Goal: Task Accomplishment & Management: Complete application form

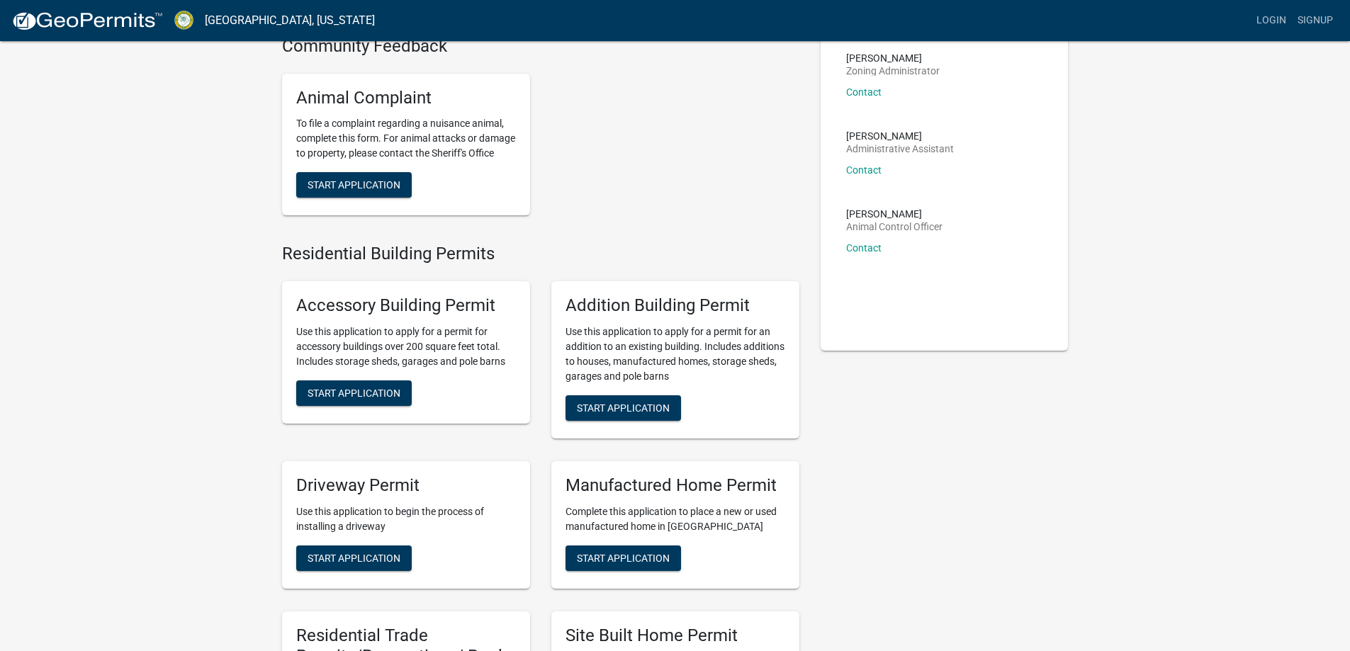
scroll to position [142, 0]
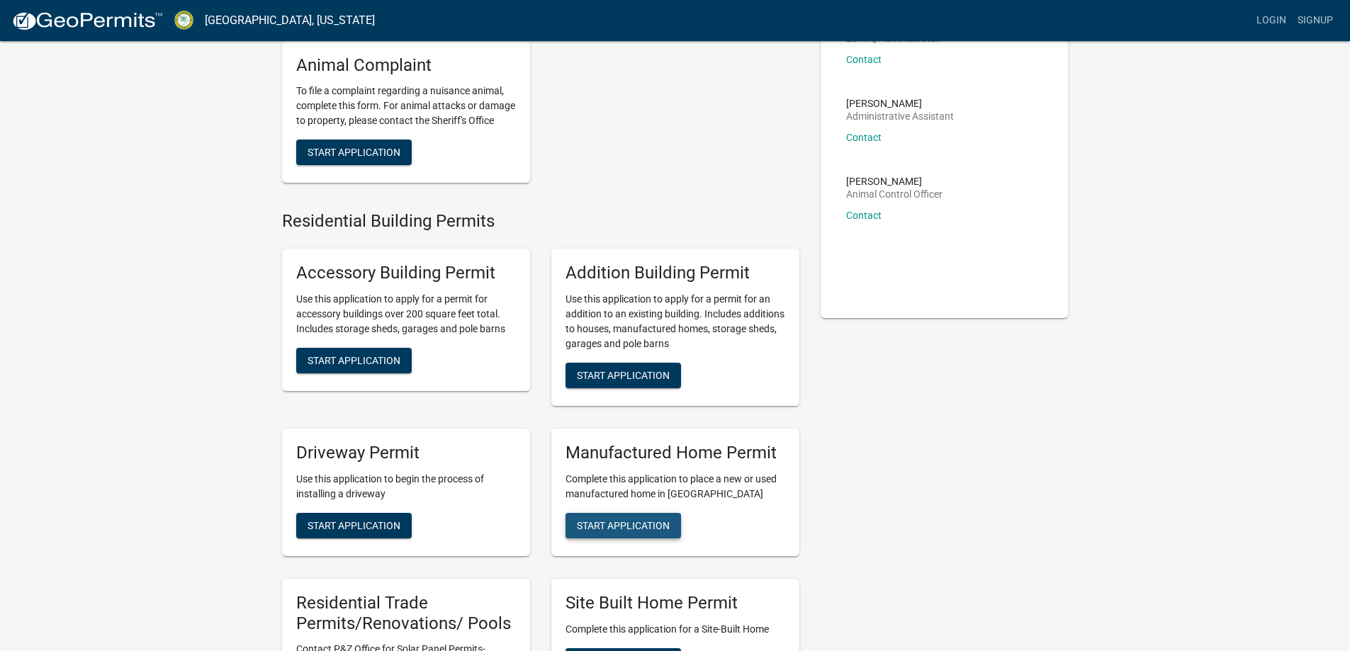
click at [649, 531] on span "Start Application" at bounding box center [623, 524] width 93 height 11
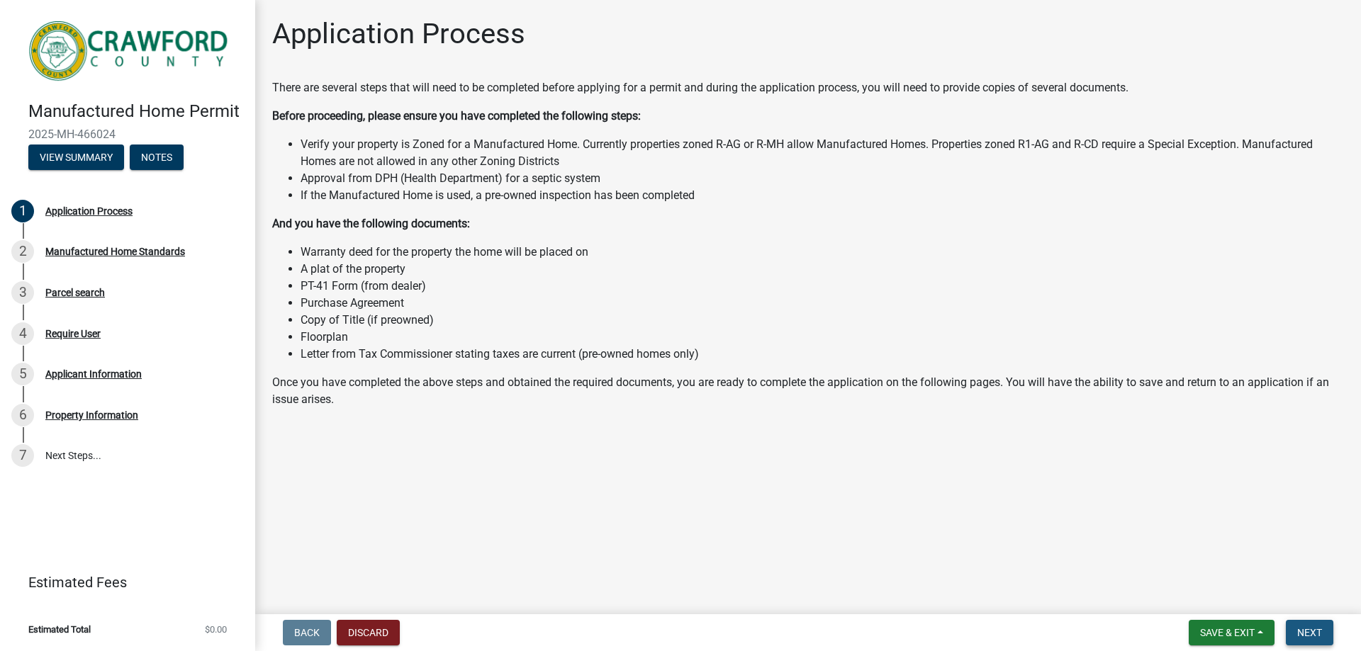
click at [1312, 629] on span "Next" at bounding box center [1309, 632] width 25 height 11
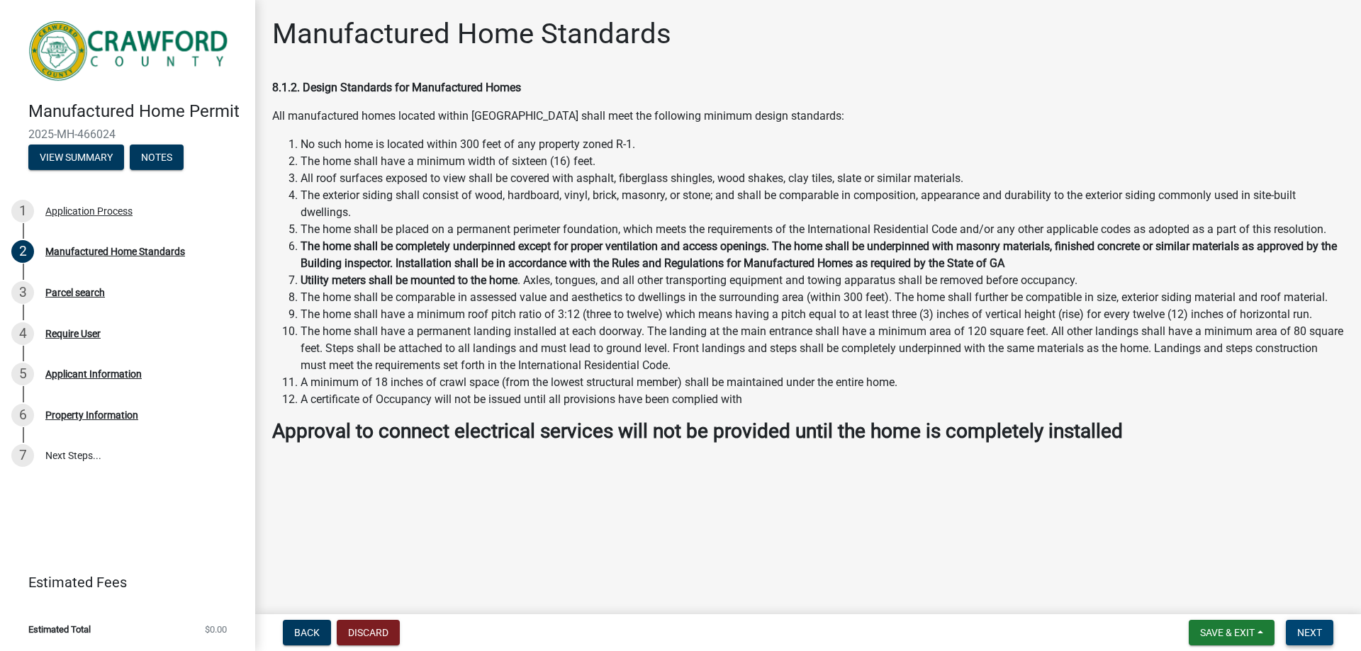
click at [1308, 630] on span "Next" at bounding box center [1309, 632] width 25 height 11
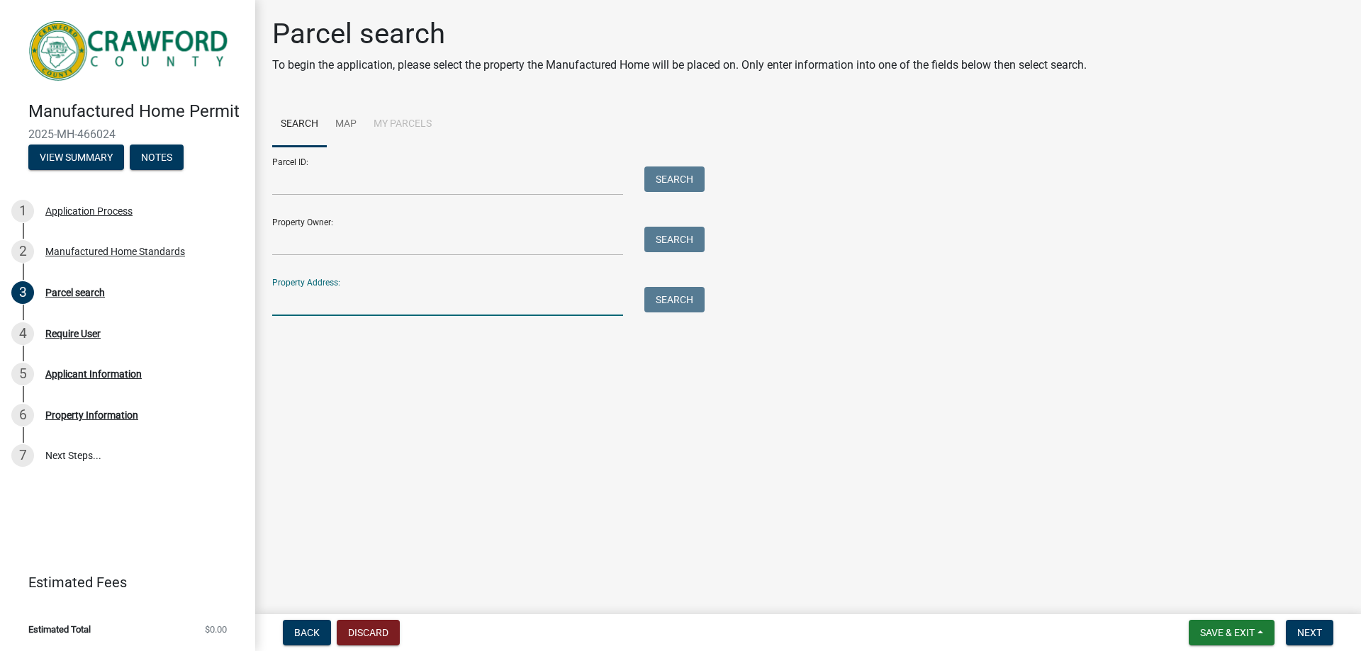
click at [523, 305] on input "Property Address:" at bounding box center [447, 301] width 351 height 29
type input "5585 Walton Rd"
click at [687, 304] on button "Search" at bounding box center [674, 300] width 60 height 26
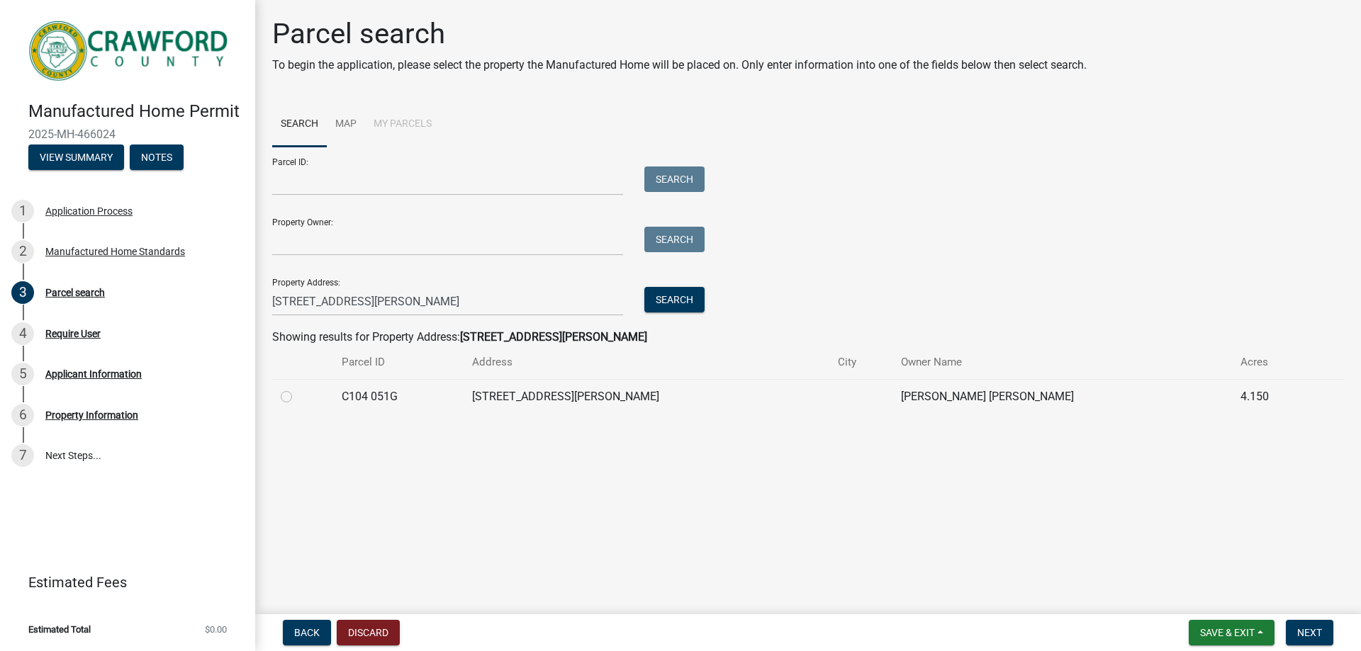
click at [298, 388] on label at bounding box center [298, 388] width 0 height 0
click at [298, 398] on 051G "radio" at bounding box center [302, 392] width 9 height 9
radio 051G "true"
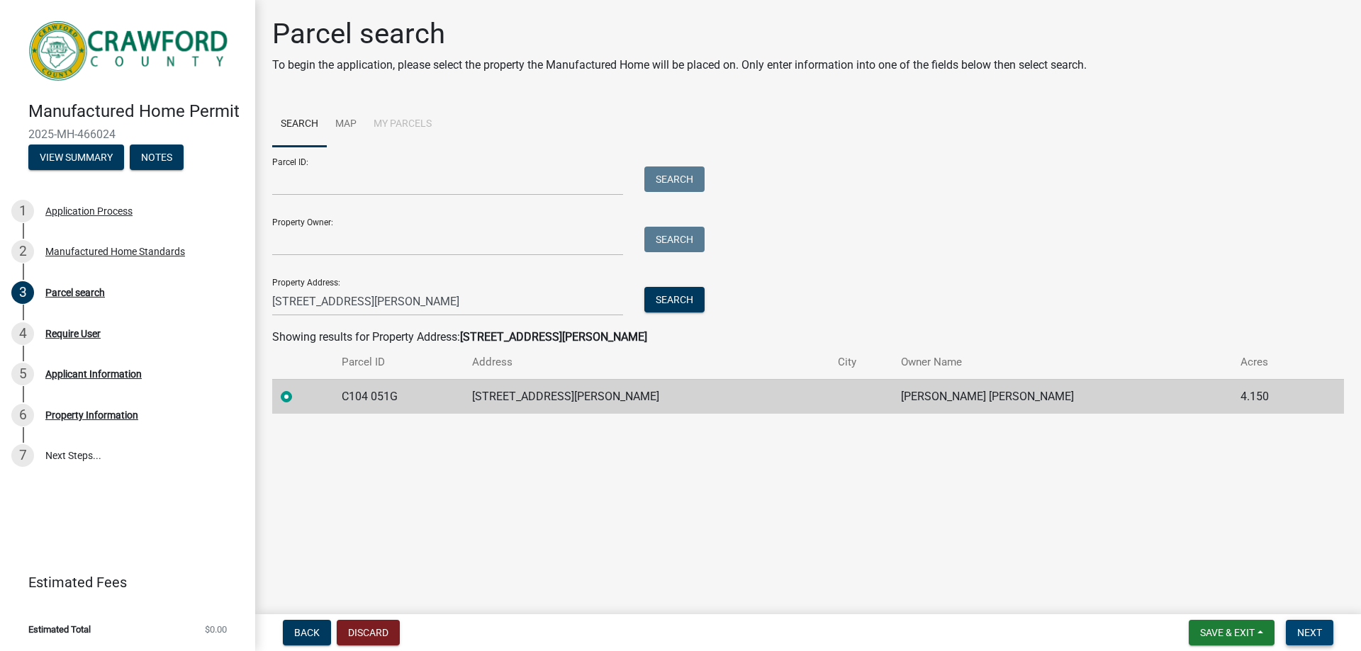
click at [1305, 636] on span "Next" at bounding box center [1309, 632] width 25 height 11
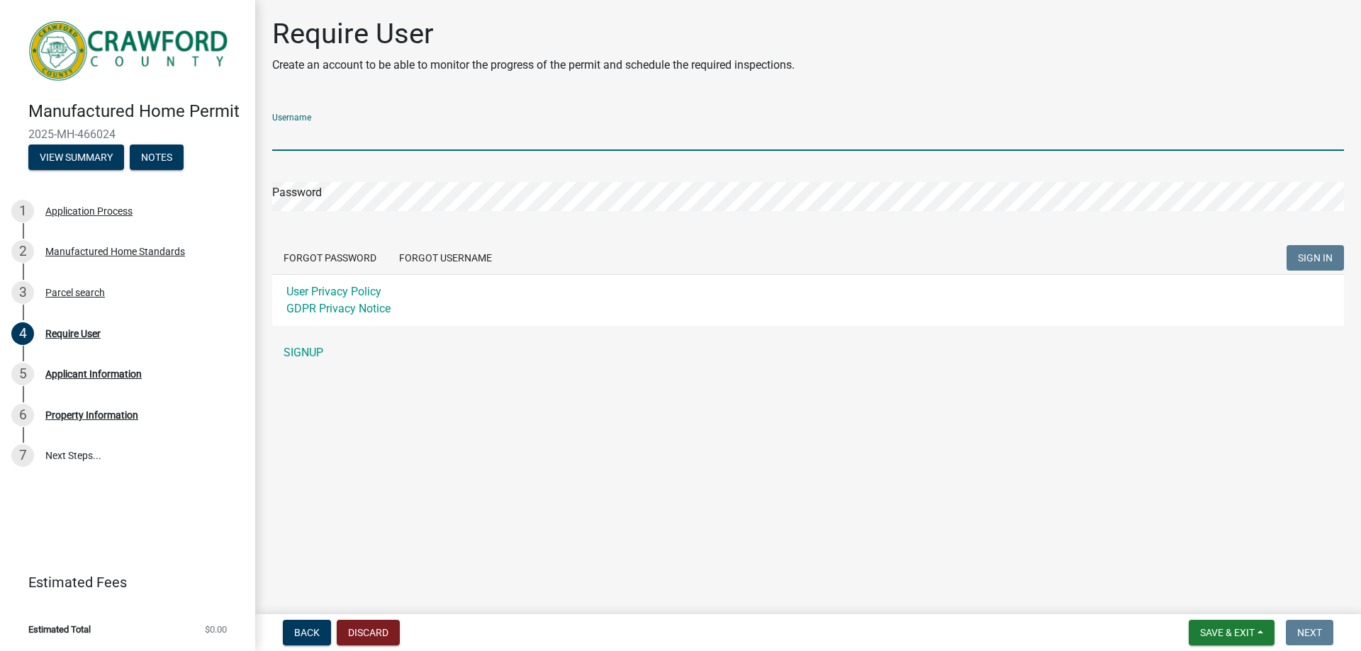
click at [468, 139] on input "Username" at bounding box center [807, 136] width 1071 height 29
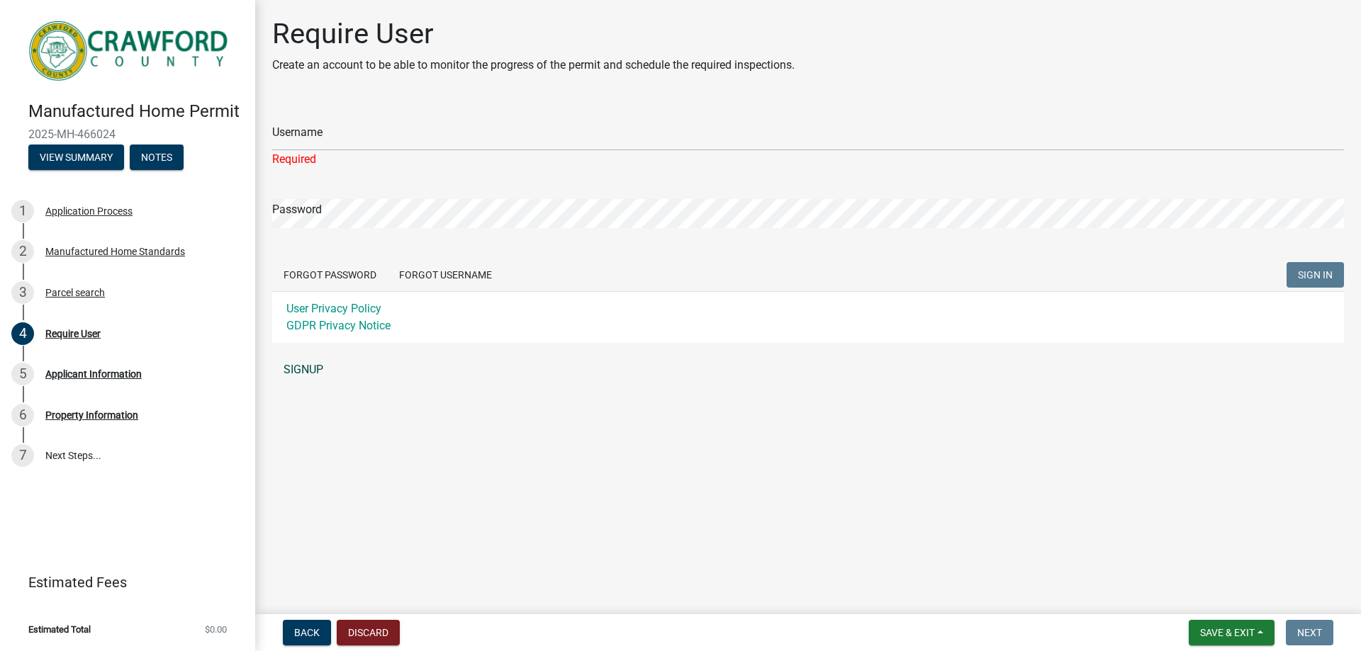
click at [325, 346] on div "Username Required Password Forgot Password Forgot Username SIGN IN User Privacy…" at bounding box center [807, 243] width 1071 height 282
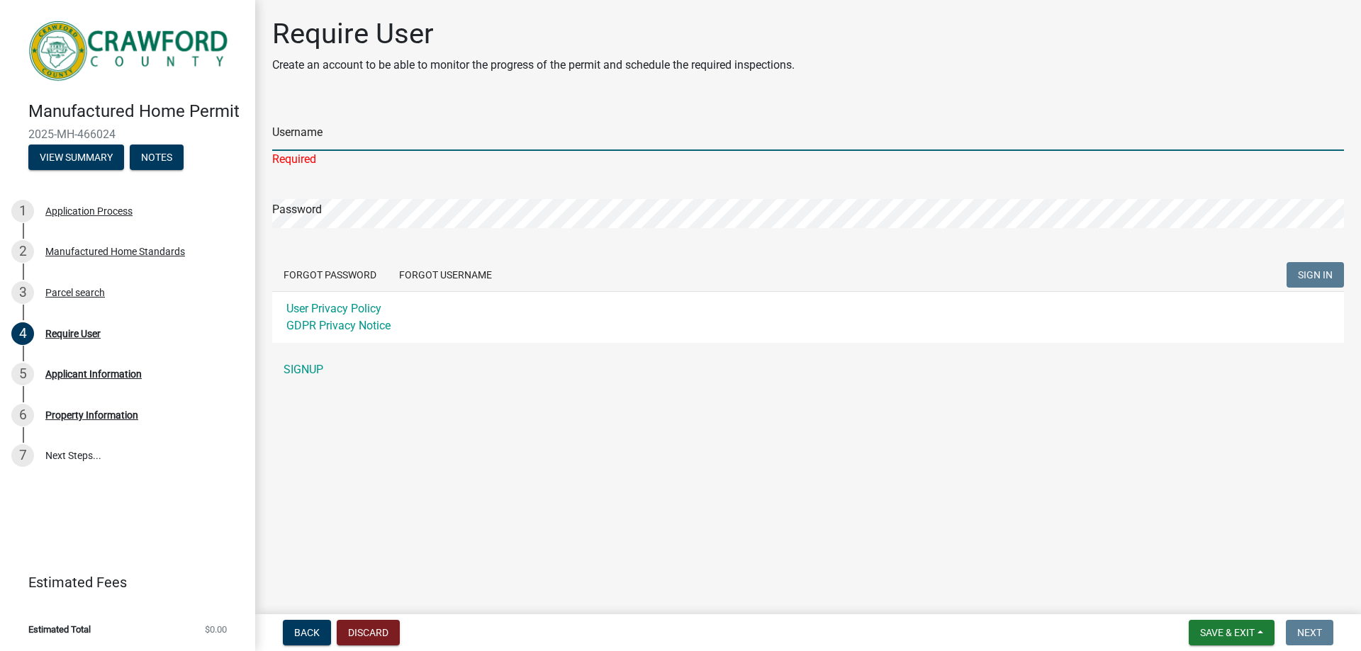
click at [347, 142] on input "Username" at bounding box center [807, 136] width 1071 height 29
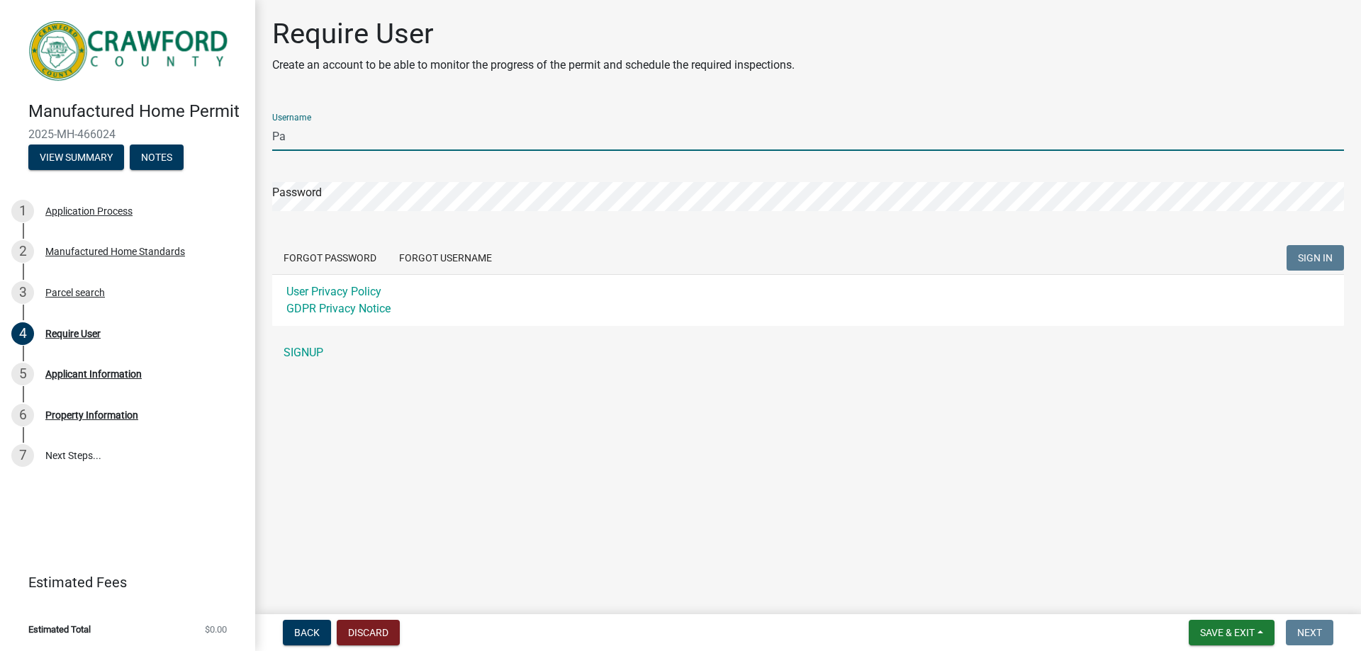
type input "P"
type input "PachecoFV123"
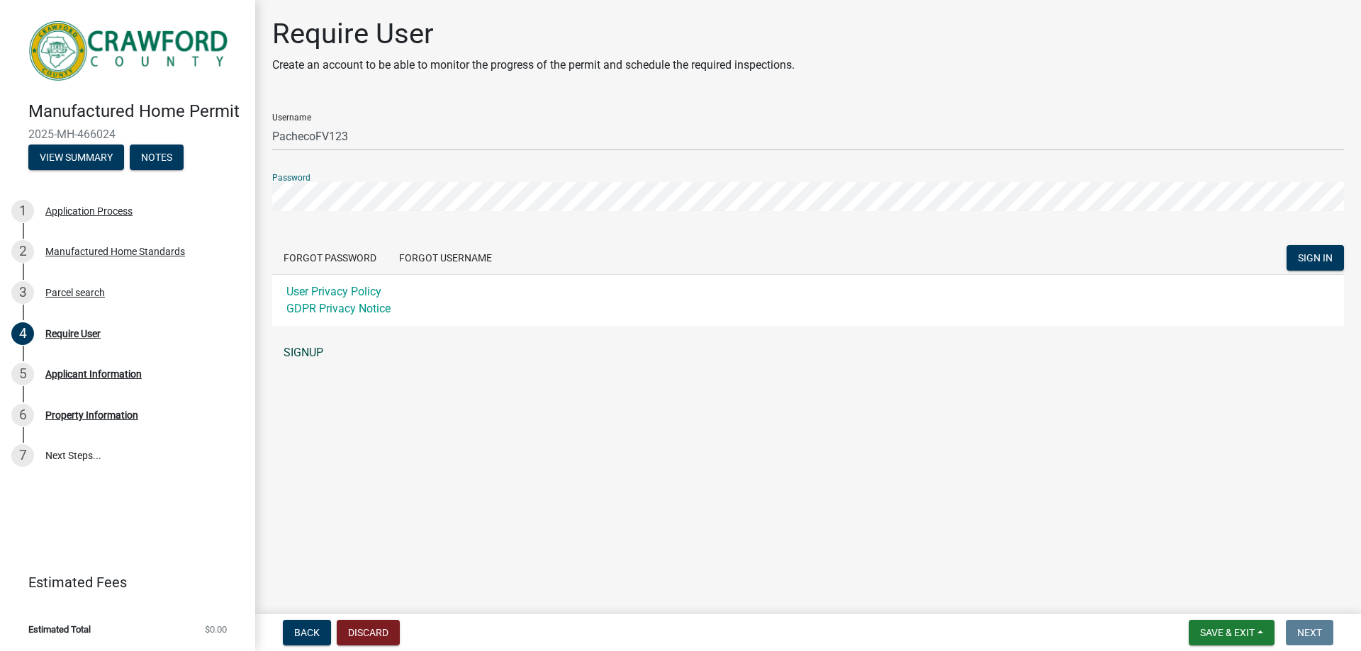
click at [281, 359] on link "SIGNUP" at bounding box center [807, 353] width 1071 height 28
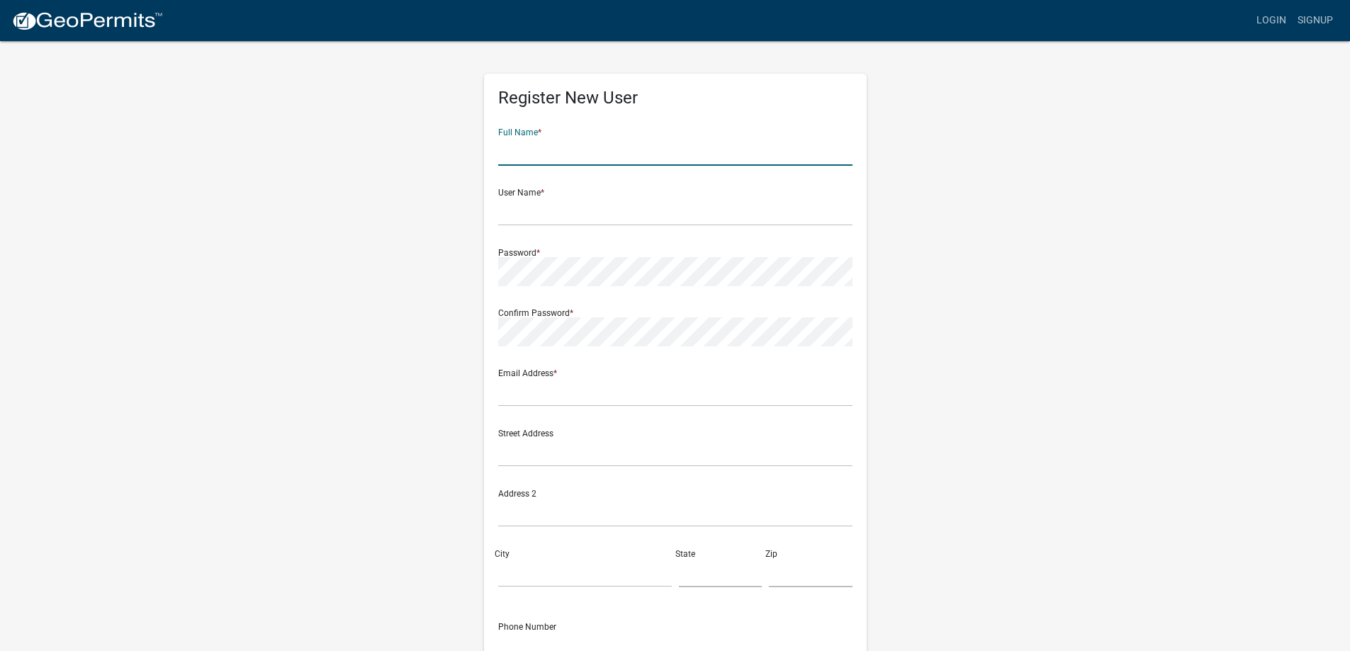
click at [578, 159] on input "text" at bounding box center [675, 151] width 354 height 29
click at [499, 149] on input "Pacheco" at bounding box center [675, 151] width 354 height 29
type input "Roberto Pacheco"
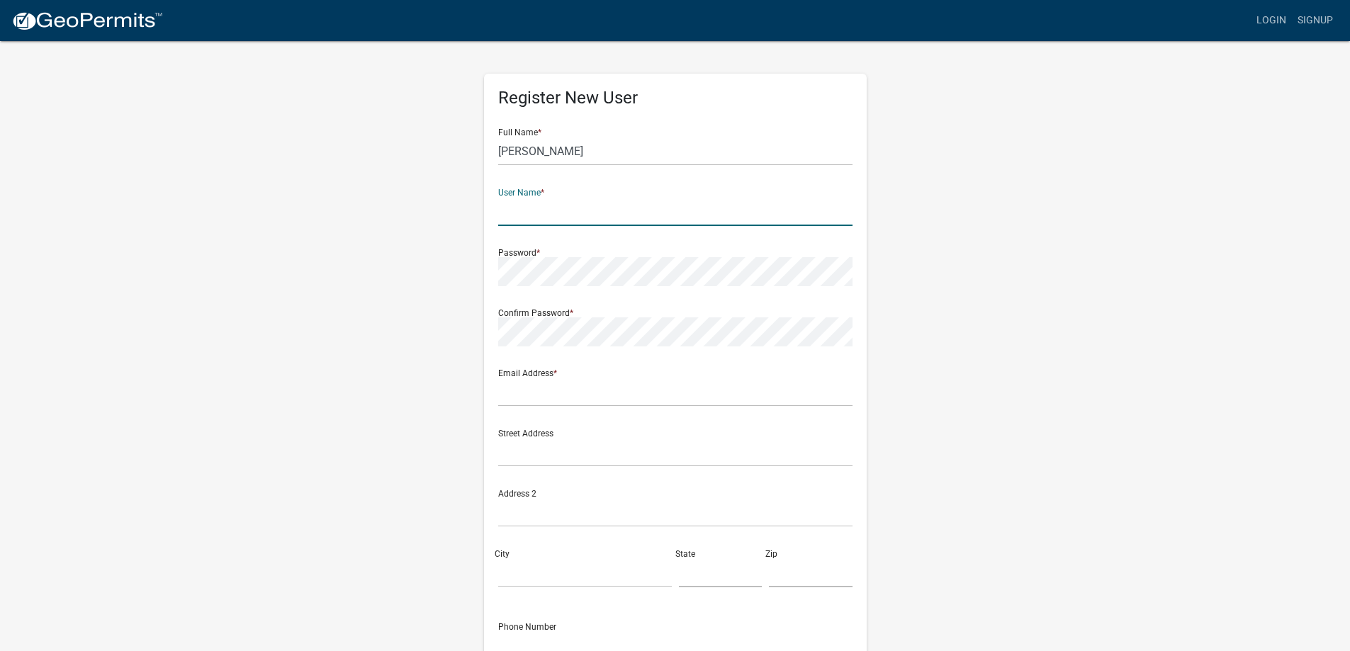
click at [557, 211] on input "text" at bounding box center [675, 211] width 354 height 29
type input "PachecoFV123"
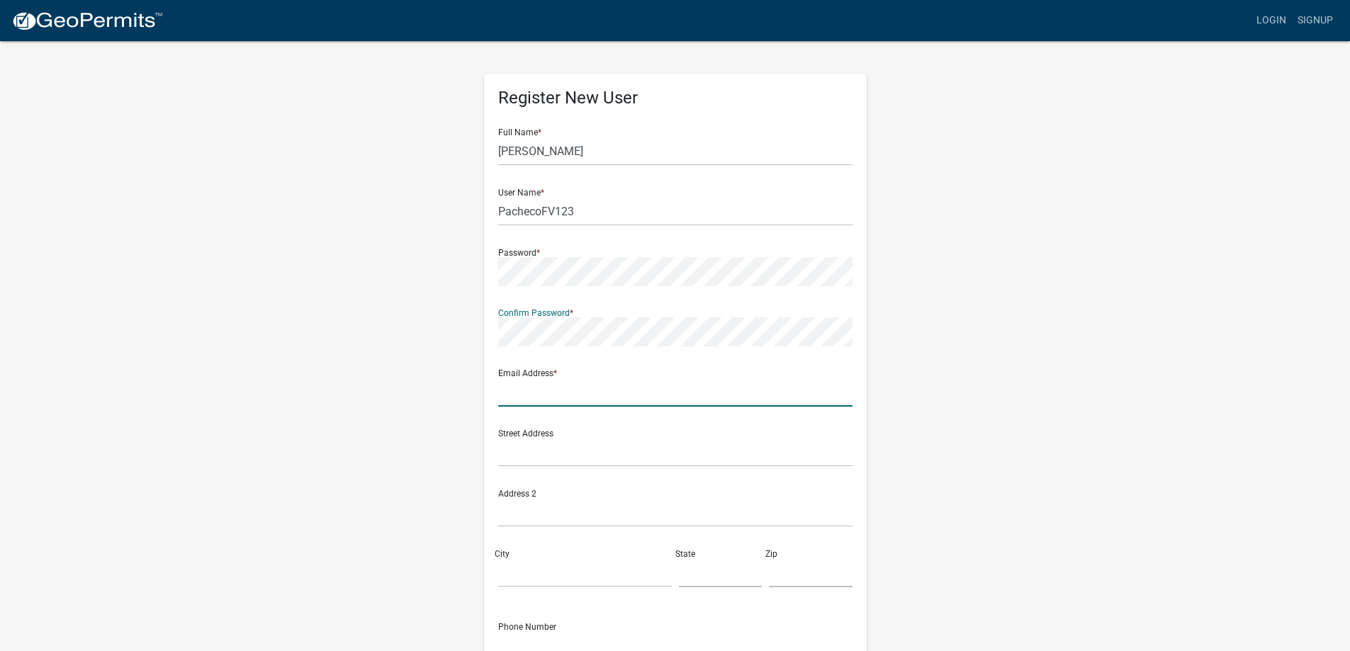
click at [568, 393] on input "text" at bounding box center [675, 392] width 354 height 29
type input "hernandezm@peachpubliclibraries.org"
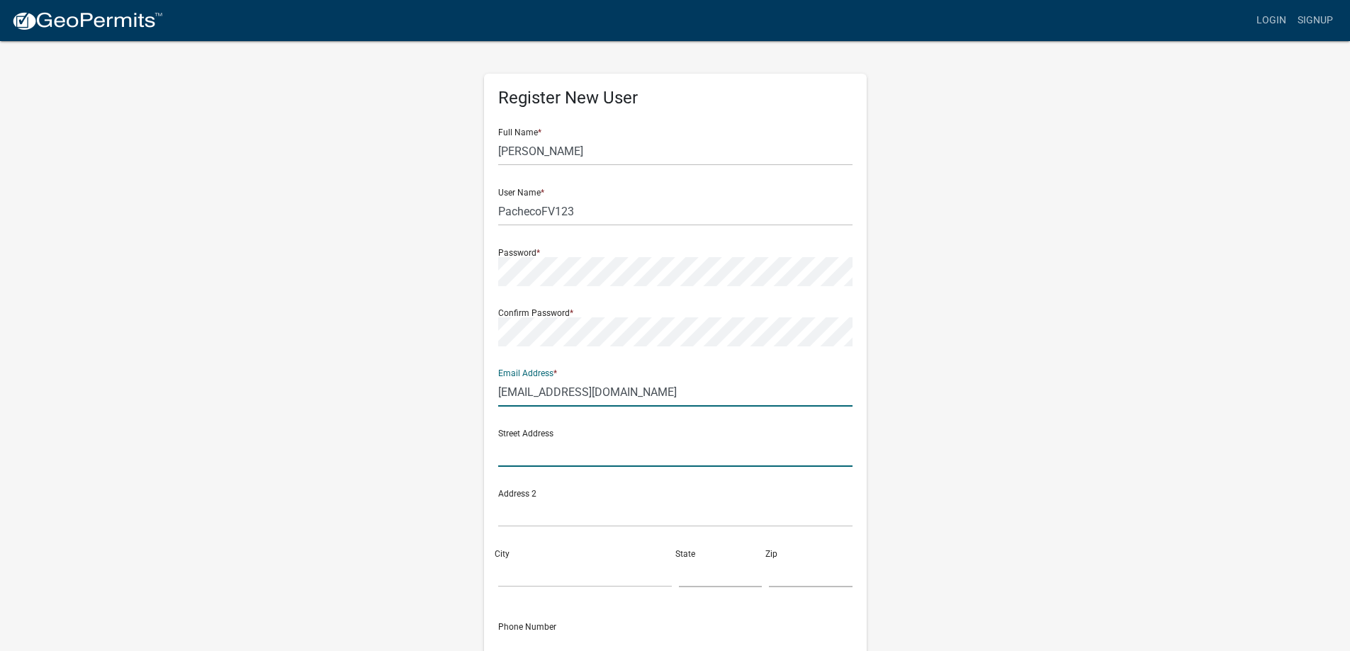
click at [571, 461] on input "text" at bounding box center [675, 452] width 354 height 29
type input "5585 Walton Road"
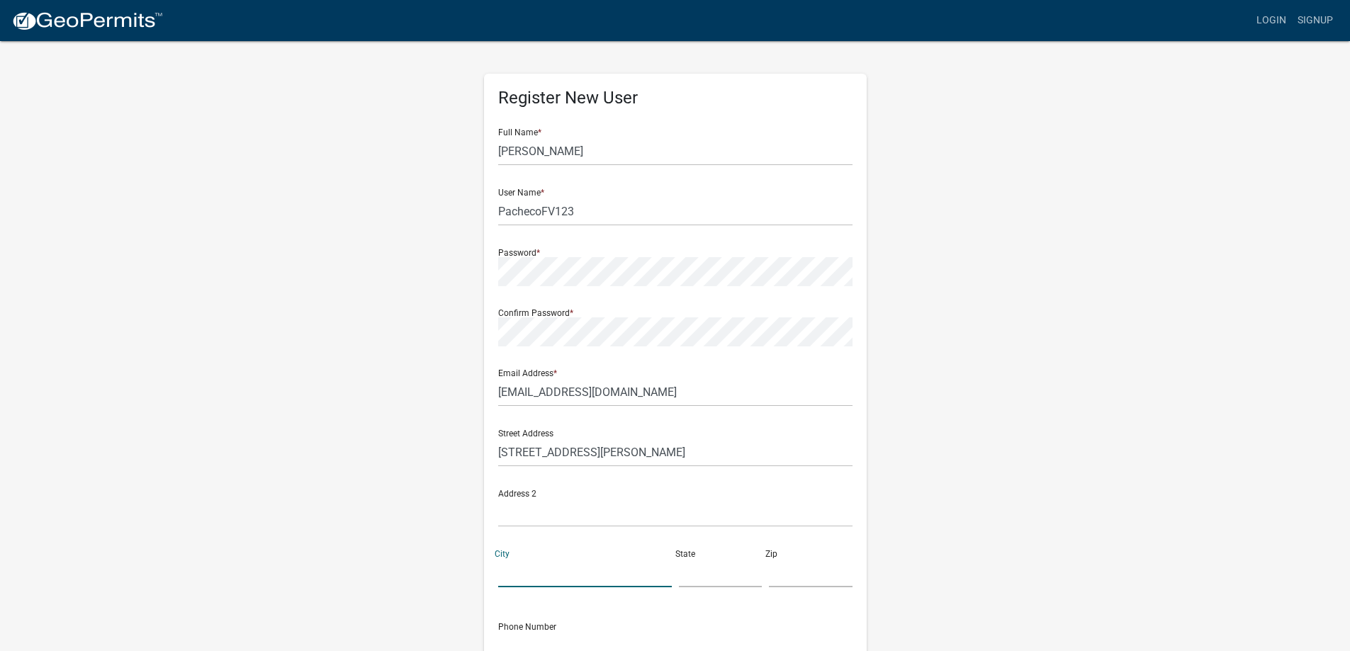
click at [561, 579] on input "City" at bounding box center [585, 572] width 174 height 29
type input "Fort Valley"
click at [688, 573] on input "text" at bounding box center [721, 572] width 84 height 29
type input "GA"
click at [794, 584] on input "text" at bounding box center [811, 572] width 84 height 29
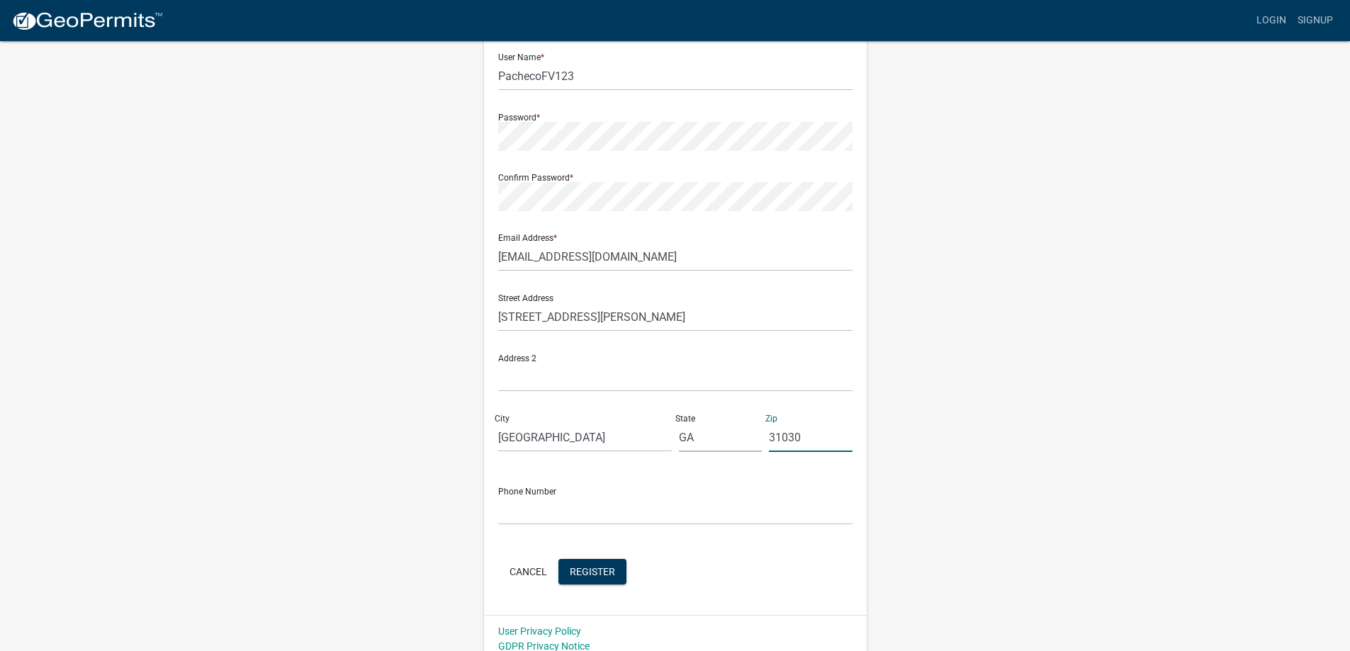
scroll to position [147, 0]
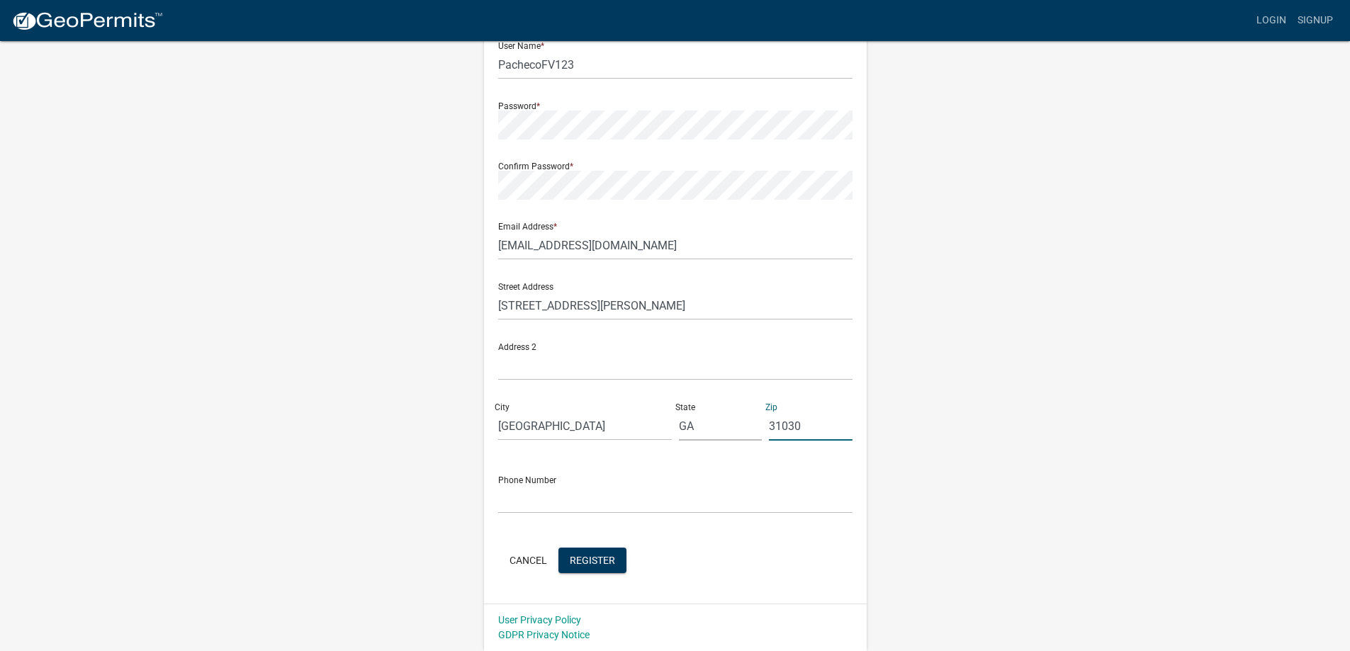
type input "31030"
click at [563, 503] on input "text" at bounding box center [675, 499] width 354 height 29
type input "478-973-6800"
click at [606, 561] on span "Register" at bounding box center [592, 559] width 45 height 11
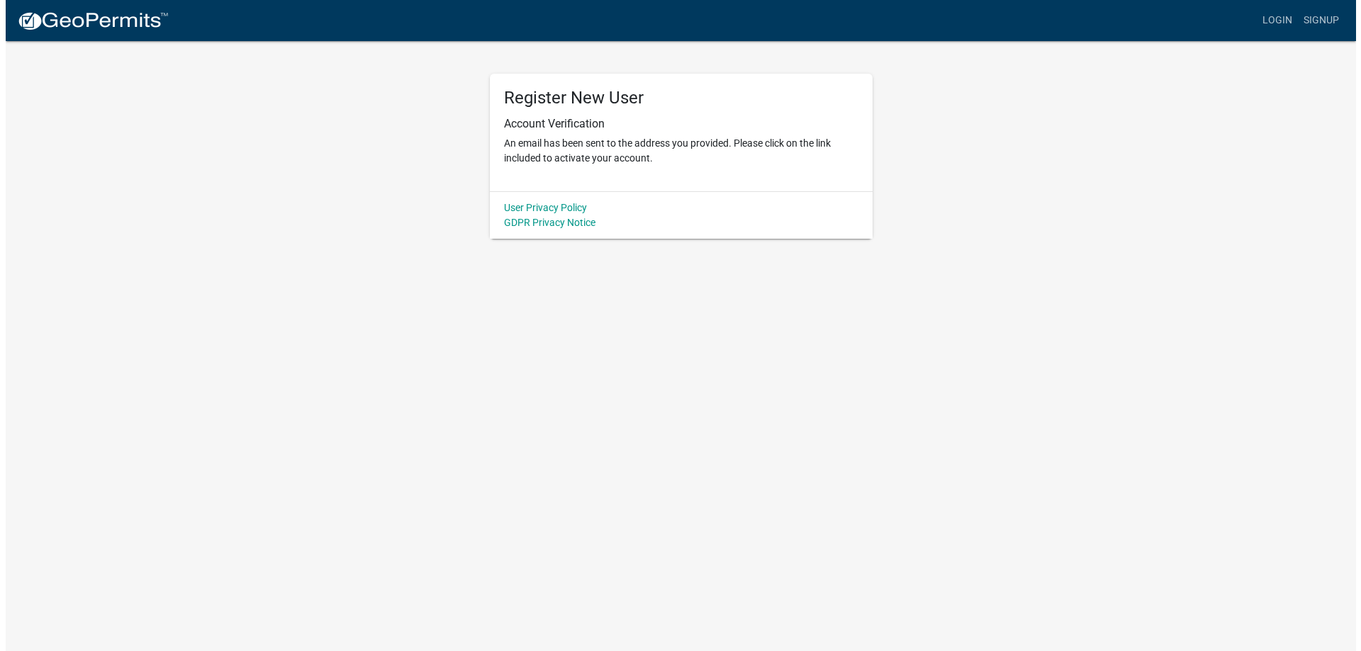
scroll to position [0, 0]
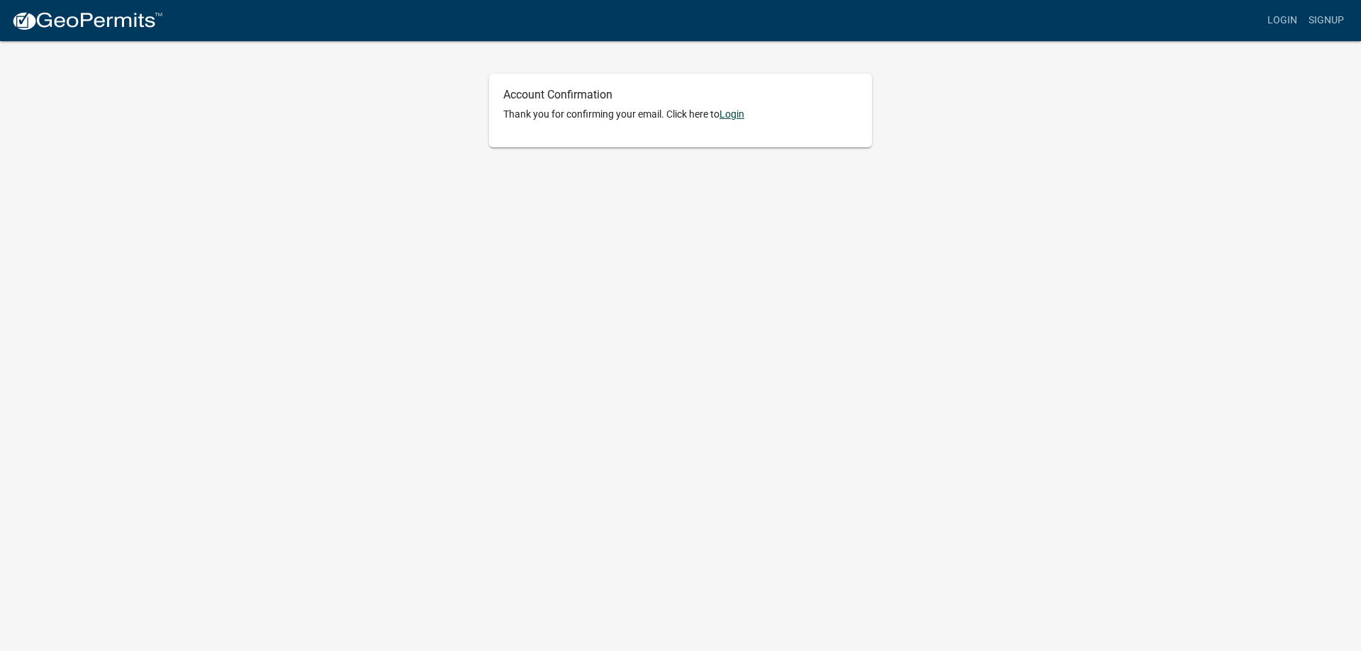
click at [740, 117] on link "Login" at bounding box center [731, 113] width 25 height 11
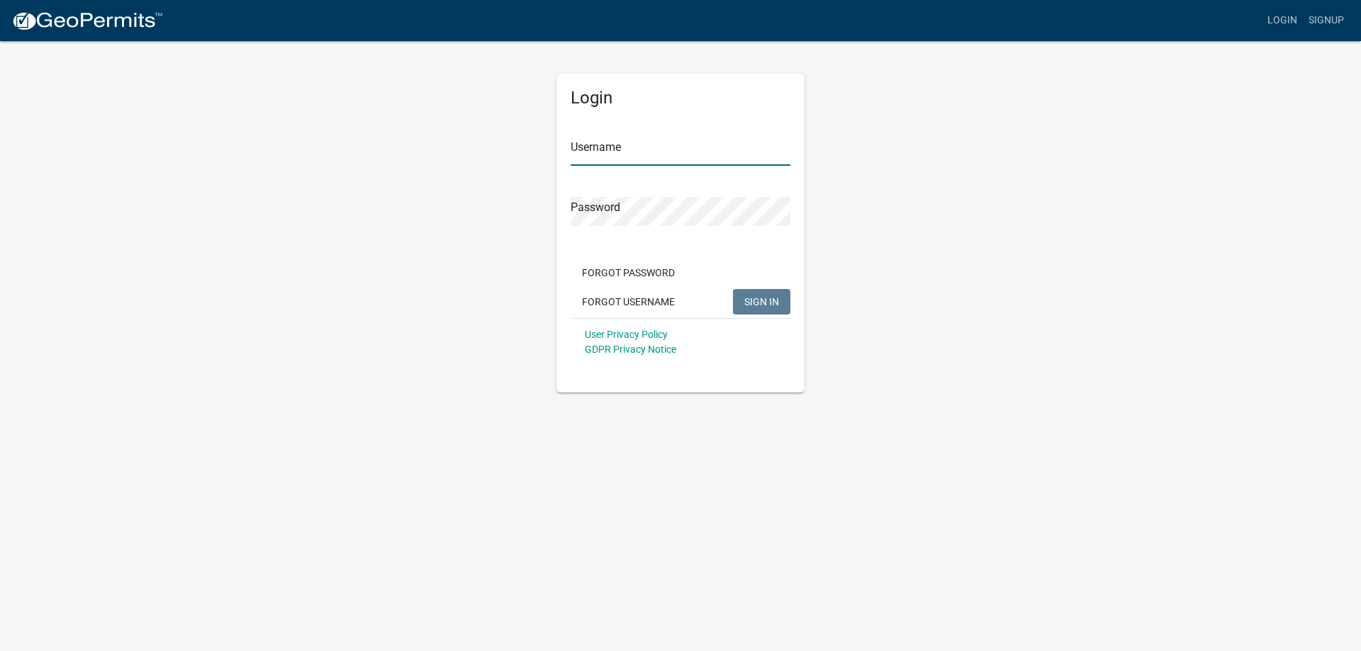
click at [669, 150] on input "Username" at bounding box center [680, 151] width 220 height 29
type input "PachecoFV123"
click at [762, 305] on span "SIGN IN" at bounding box center [761, 301] width 35 height 11
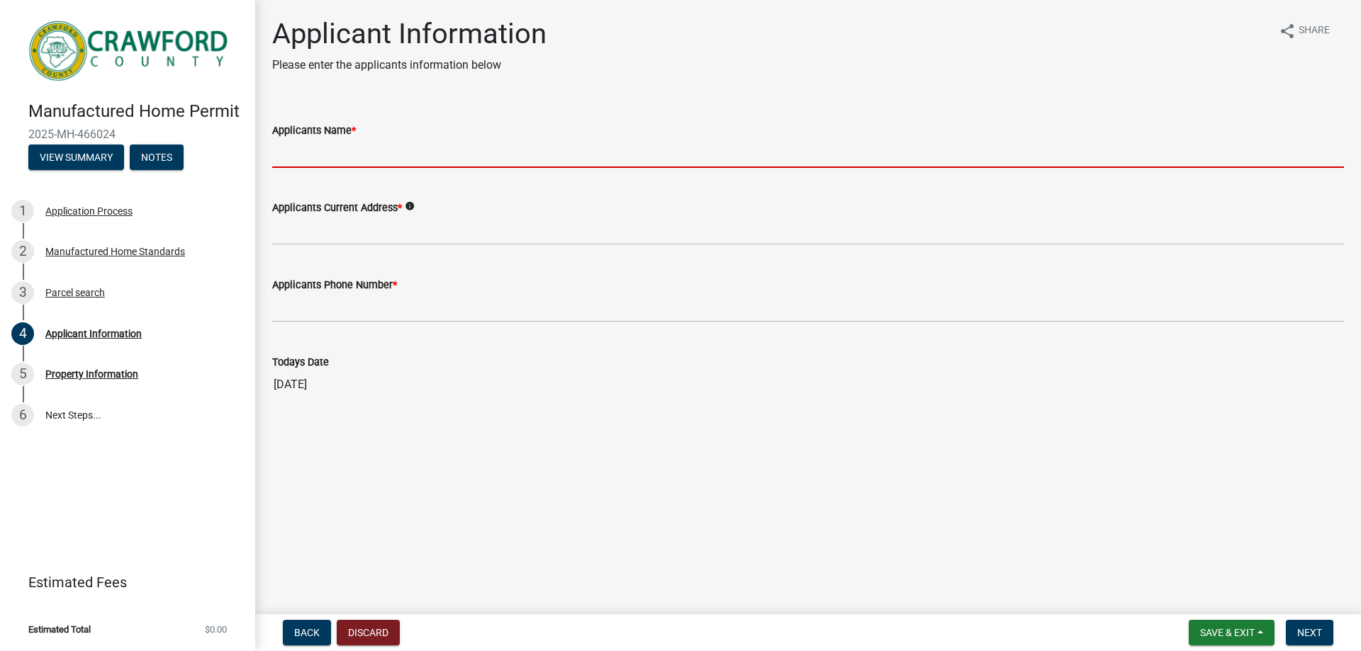
click at [424, 163] on input "Applicants Name *" at bounding box center [807, 153] width 1071 height 29
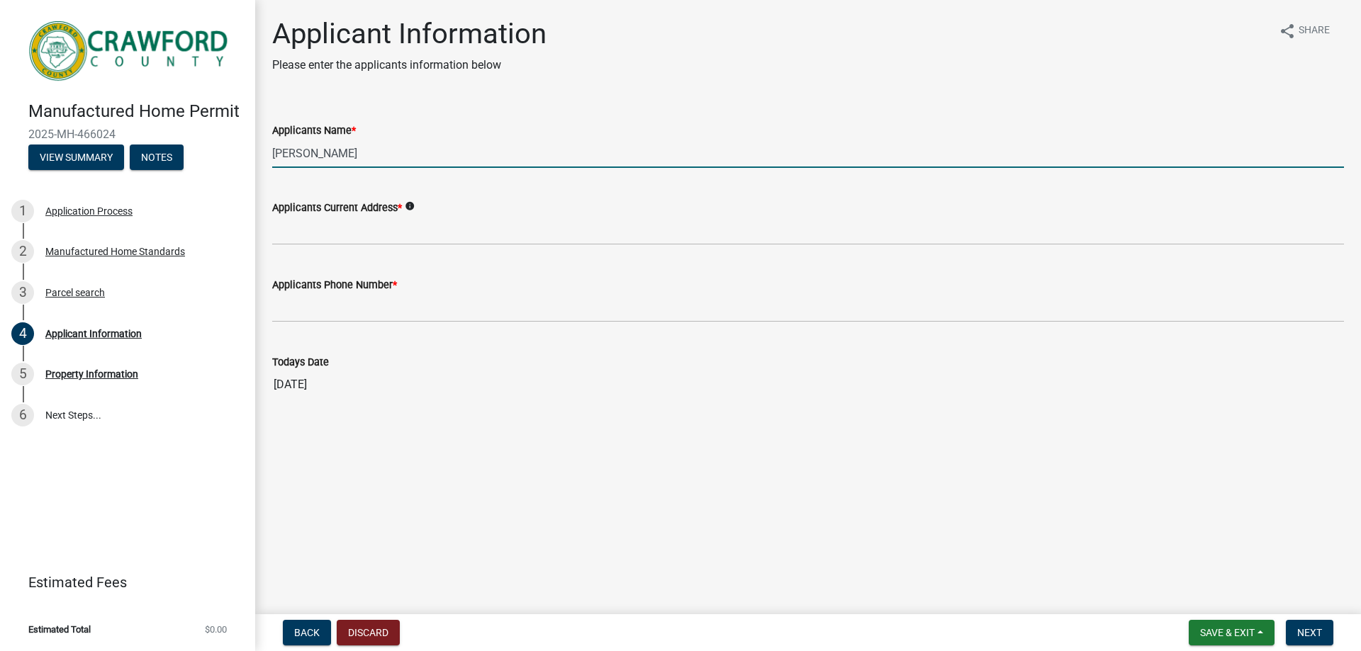
type input "[PERSON_NAME]"
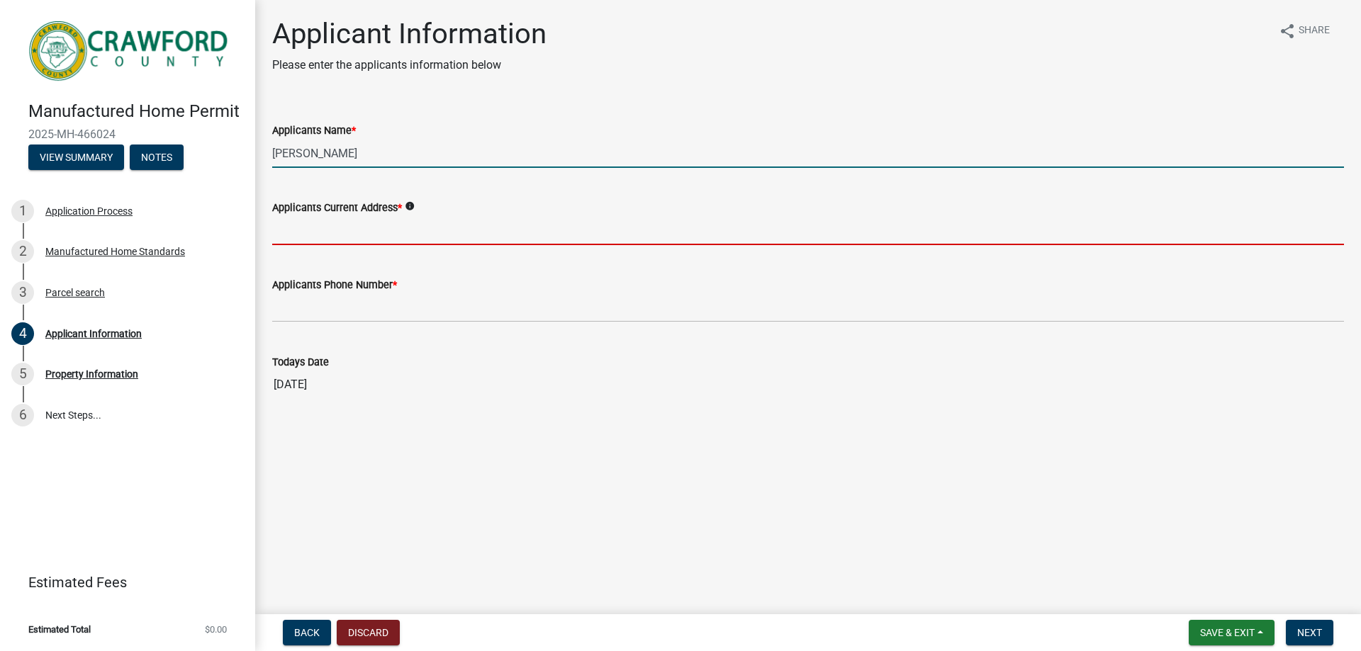
click at [358, 240] on input "Applicants Current Address *" at bounding box center [807, 230] width 1071 height 29
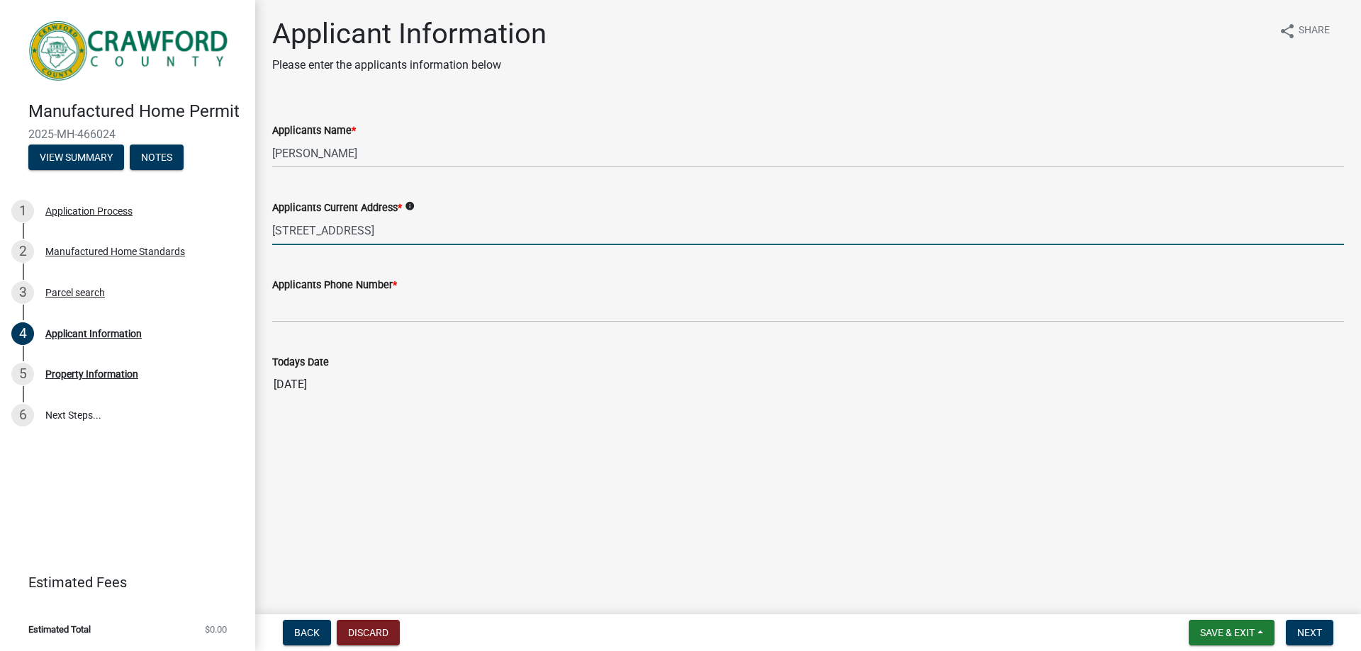
type input "[STREET_ADDRESS]"
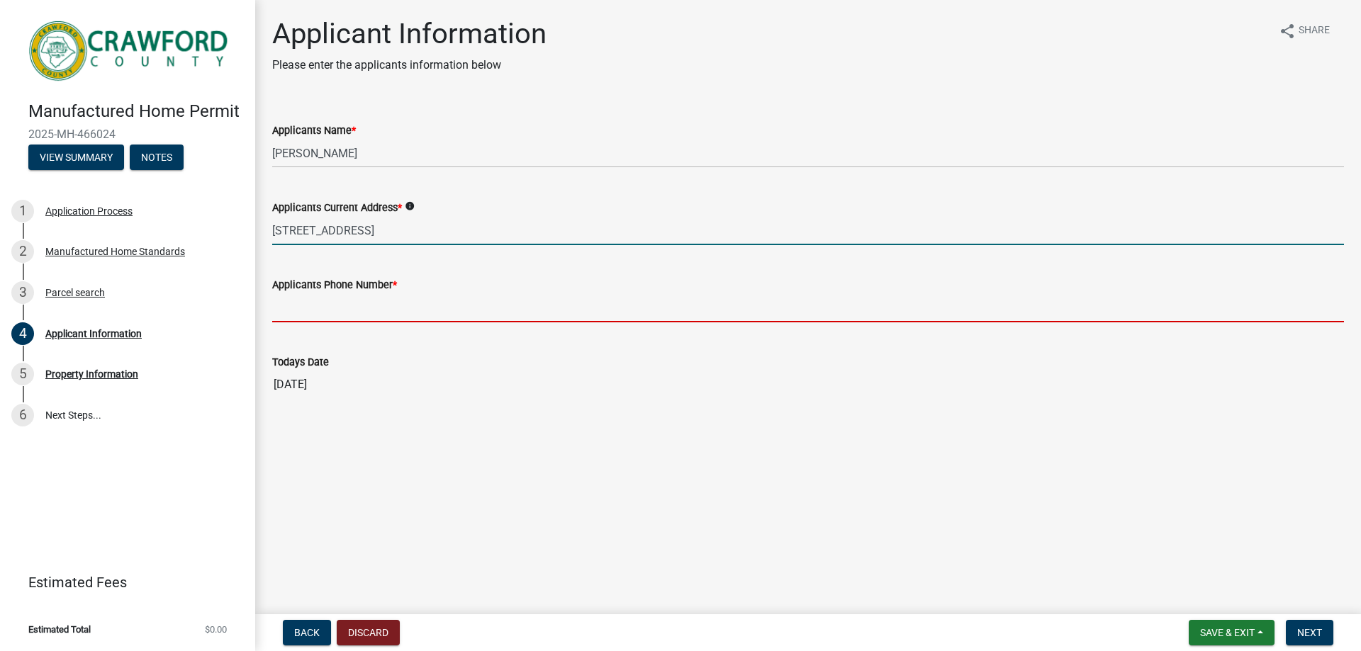
click at [364, 309] on input "Applicants Phone Number *" at bounding box center [807, 307] width 1071 height 29
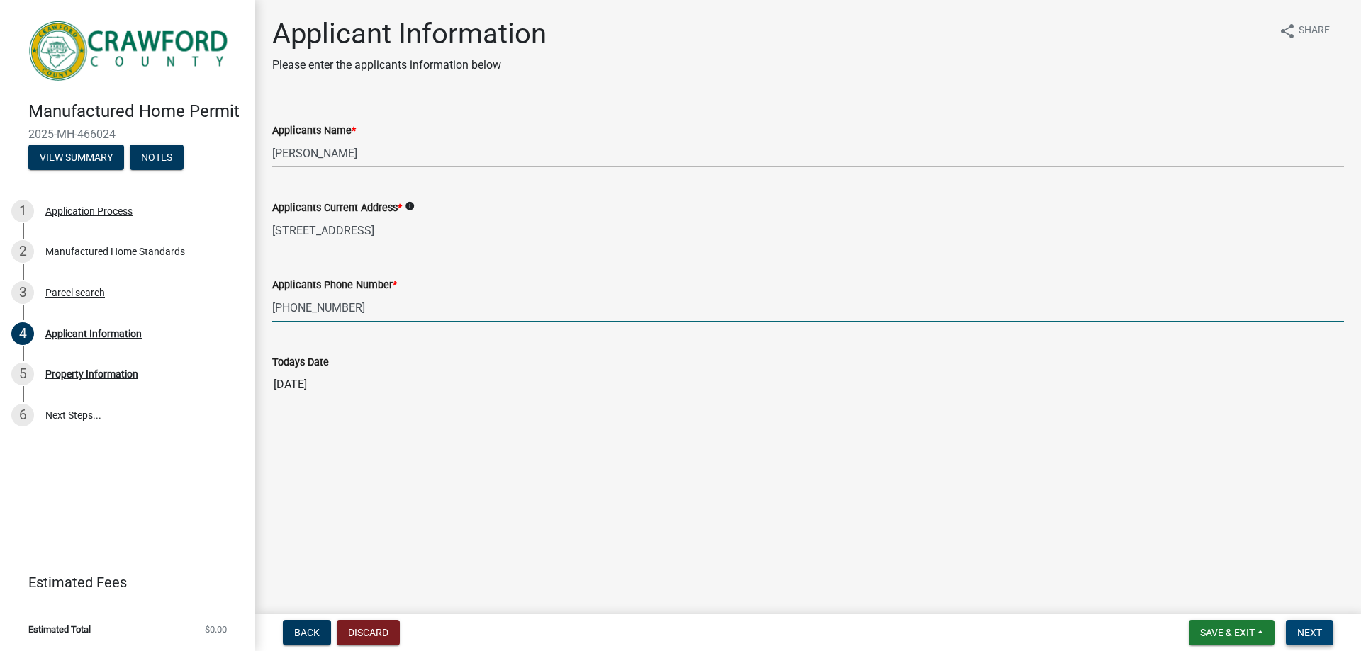
type input "[PHONE_NUMBER]"
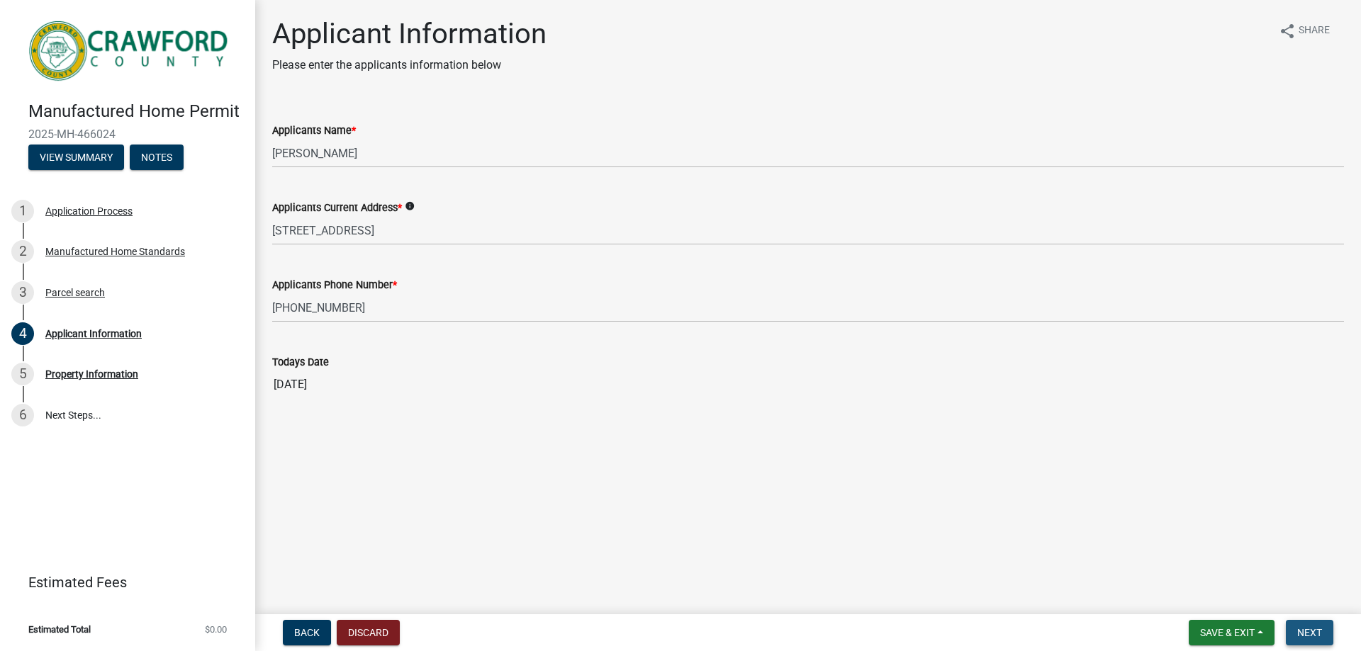
click at [1317, 632] on span "Next" at bounding box center [1309, 632] width 25 height 11
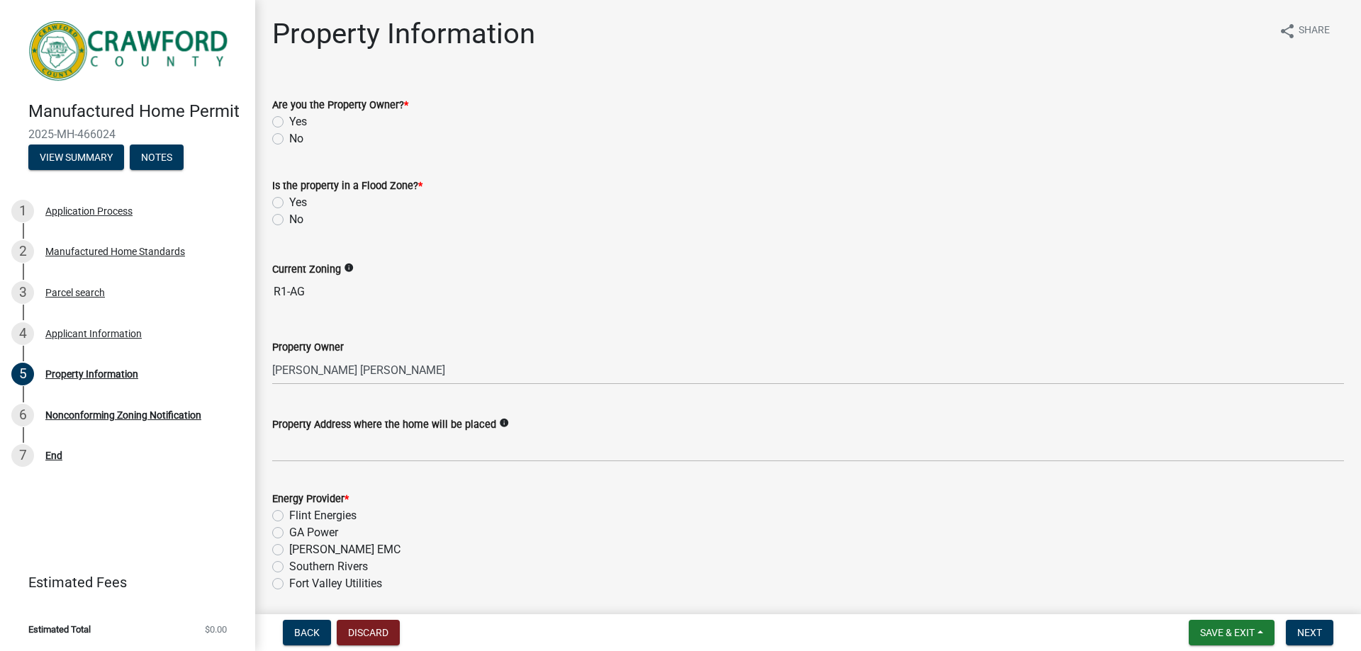
click at [289, 118] on label "Yes" at bounding box center [298, 121] width 18 height 17
click at [289, 118] on input "Yes" at bounding box center [293, 117] width 9 height 9
radio input "true"
click at [289, 137] on label "No" at bounding box center [296, 138] width 14 height 17
click at [289, 137] on input "No" at bounding box center [293, 134] width 9 height 9
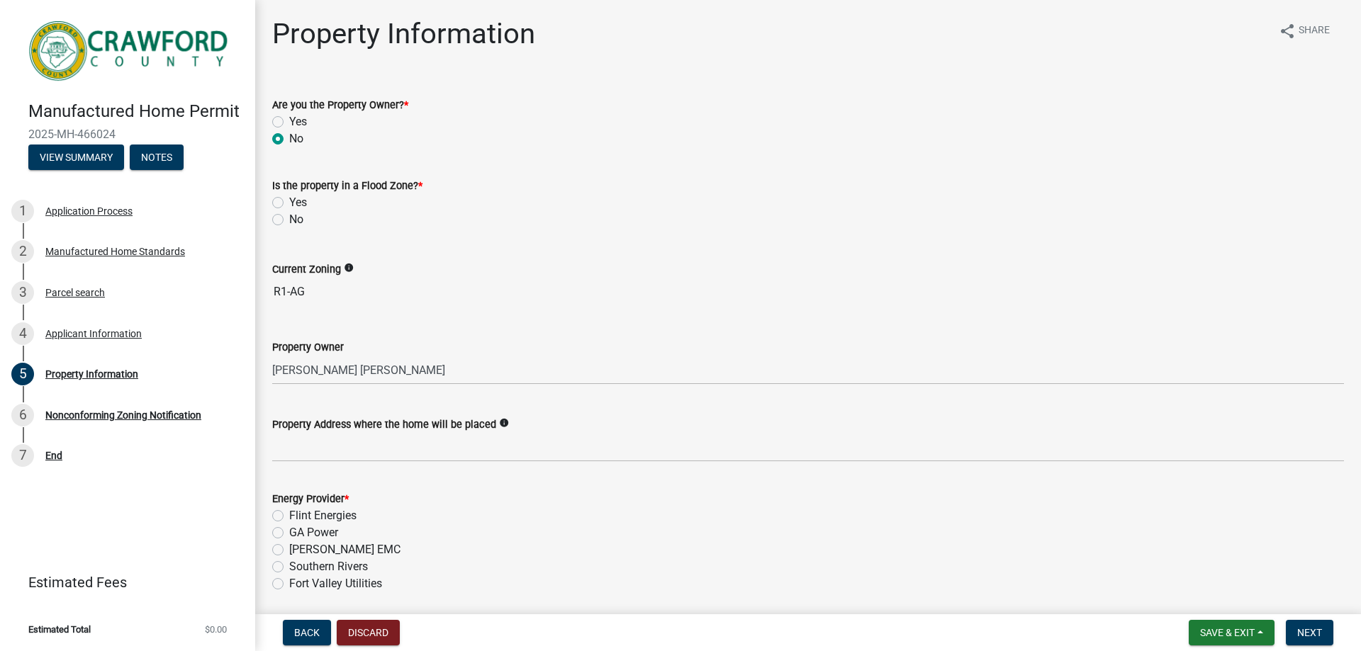
radio input "true"
click at [289, 221] on label "No" at bounding box center [296, 219] width 14 height 17
click at [289, 220] on input "No" at bounding box center [293, 215] width 9 height 9
radio input "true"
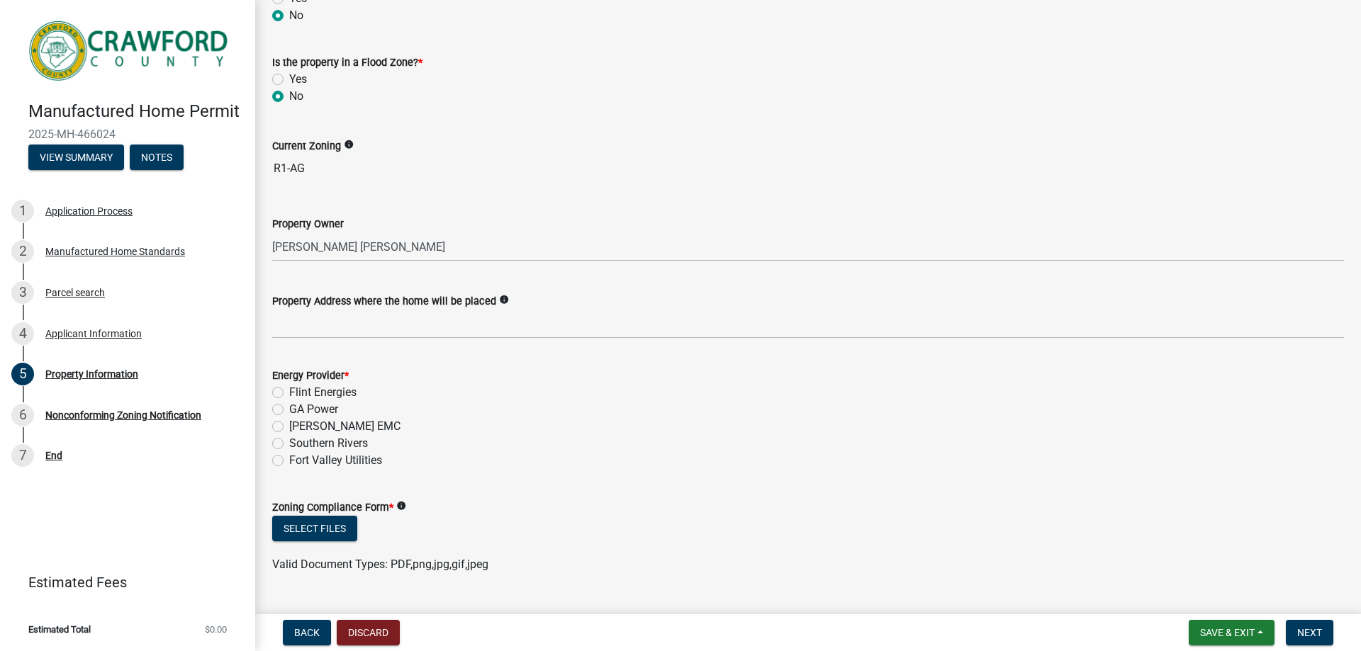
scroll to position [142, 0]
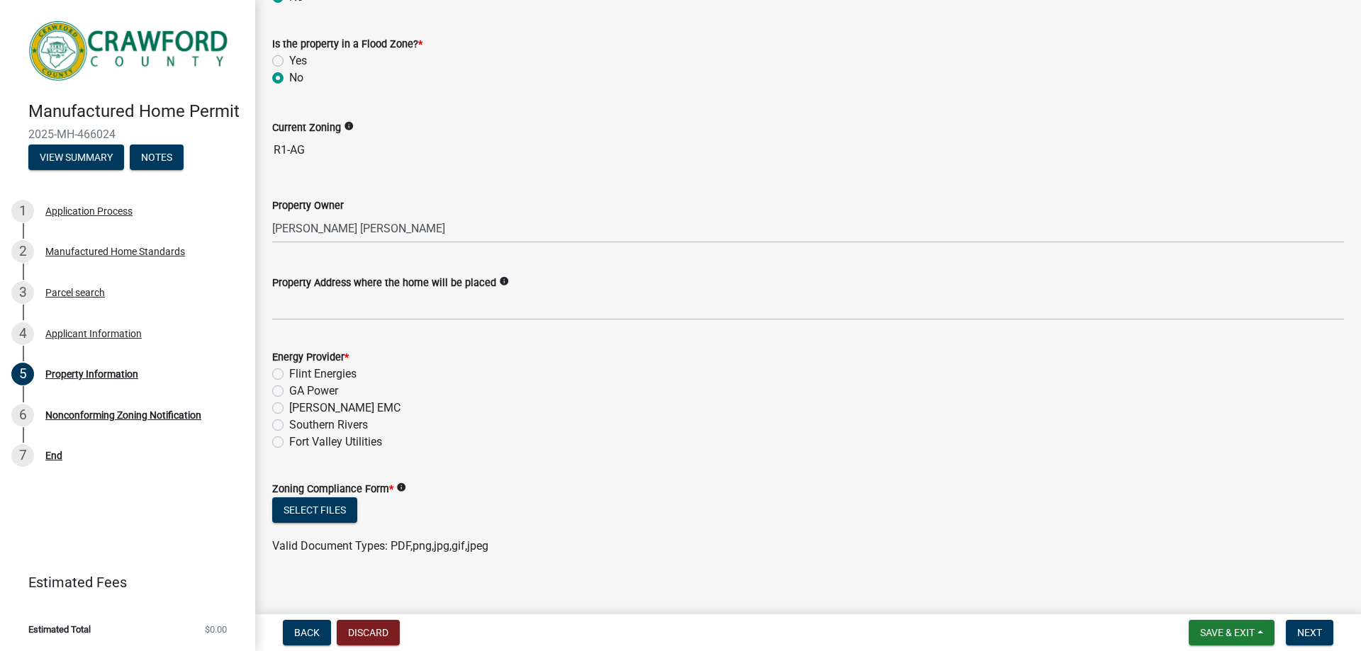
click at [289, 373] on label "Flint Energies" at bounding box center [322, 374] width 67 height 17
click at [289, 373] on input "Flint Energies" at bounding box center [293, 370] width 9 height 9
radio input "true"
click at [347, 519] on button "Select files" at bounding box center [314, 510] width 85 height 26
click at [403, 488] on icon "info" at bounding box center [401, 488] width 10 height 10
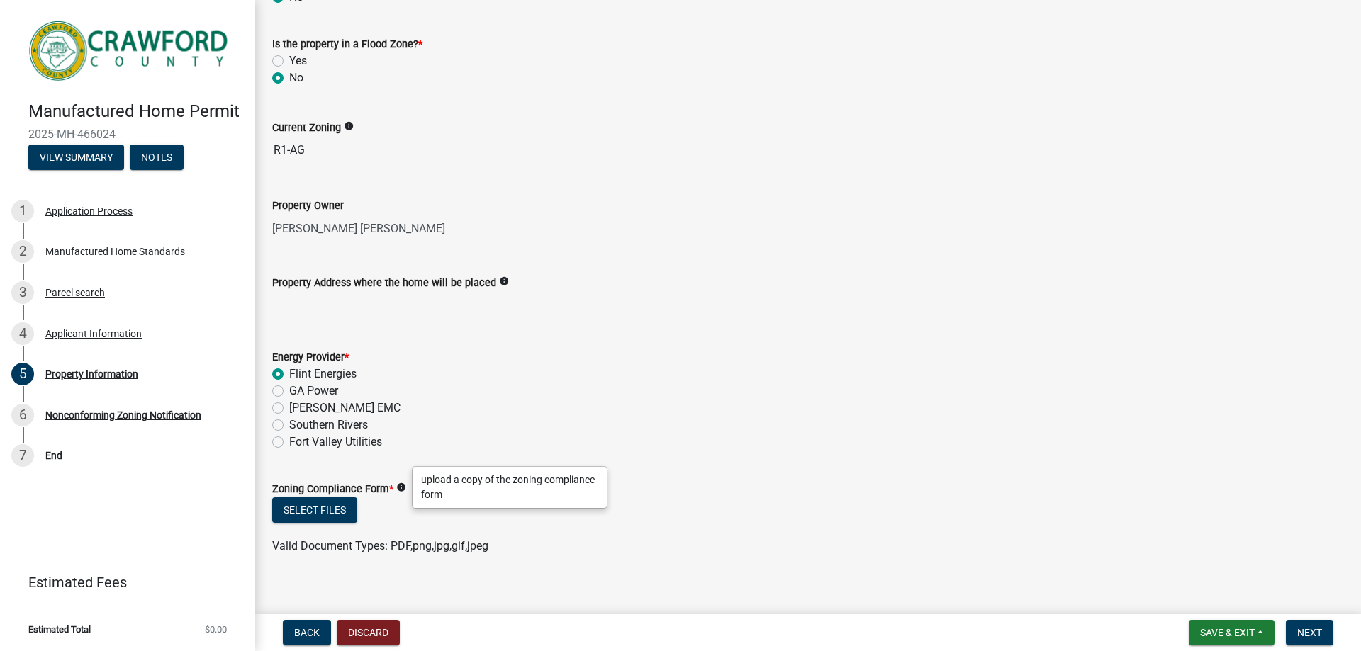
click at [391, 488] on span "*" at bounding box center [391, 489] width 4 height 12
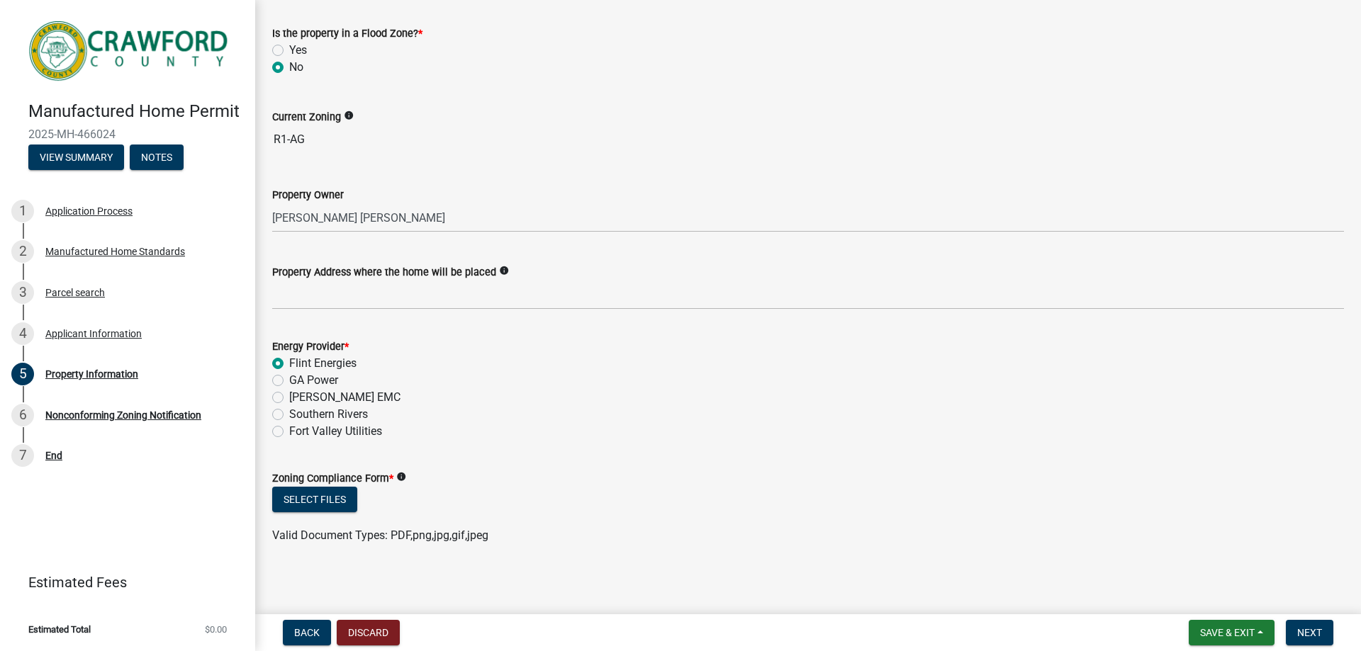
scroll to position [156, 0]
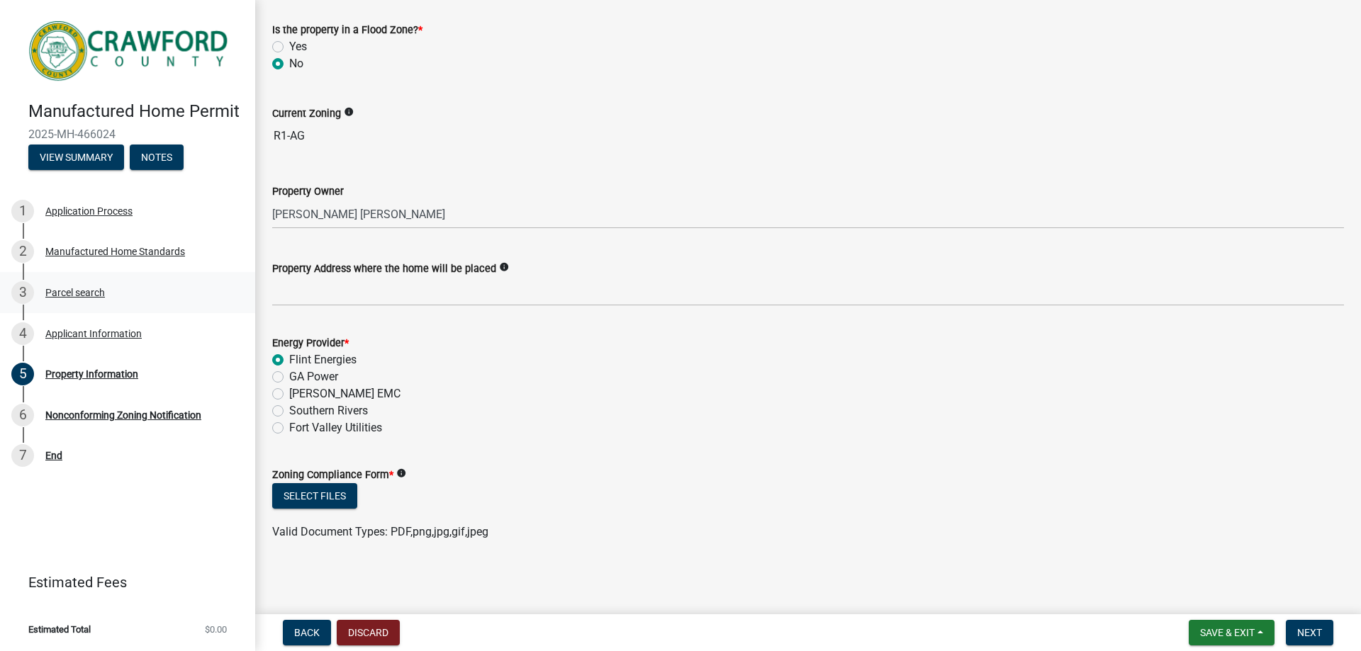
click at [86, 294] on div "Parcel search" at bounding box center [75, 293] width 60 height 10
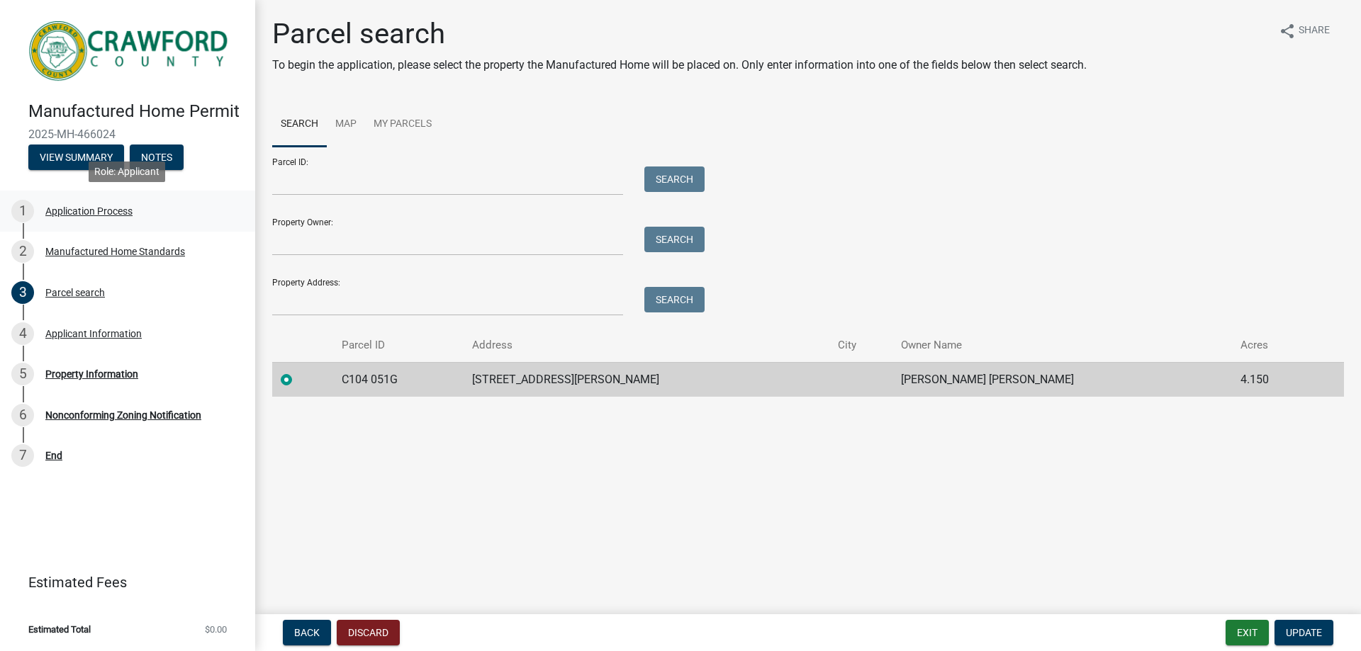
click at [89, 222] on div "1 Application Process" at bounding box center [121, 211] width 221 height 23
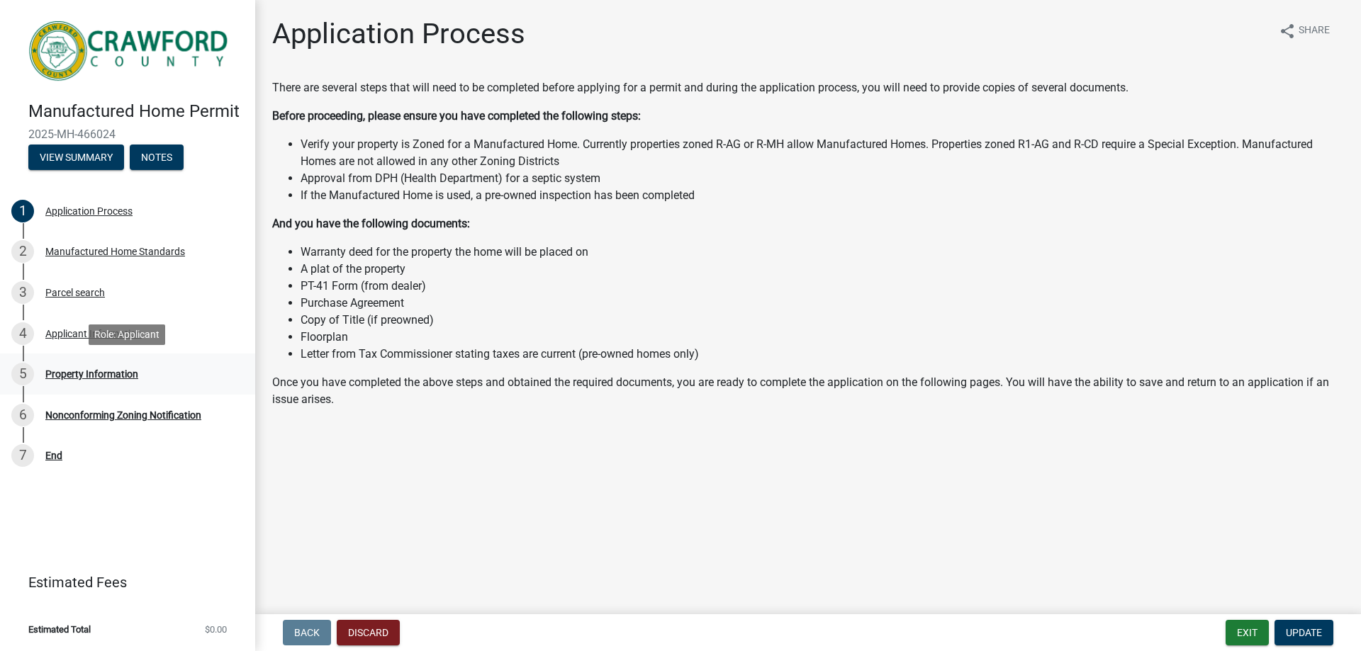
click at [110, 364] on div "5 Property Information" at bounding box center [121, 374] width 221 height 23
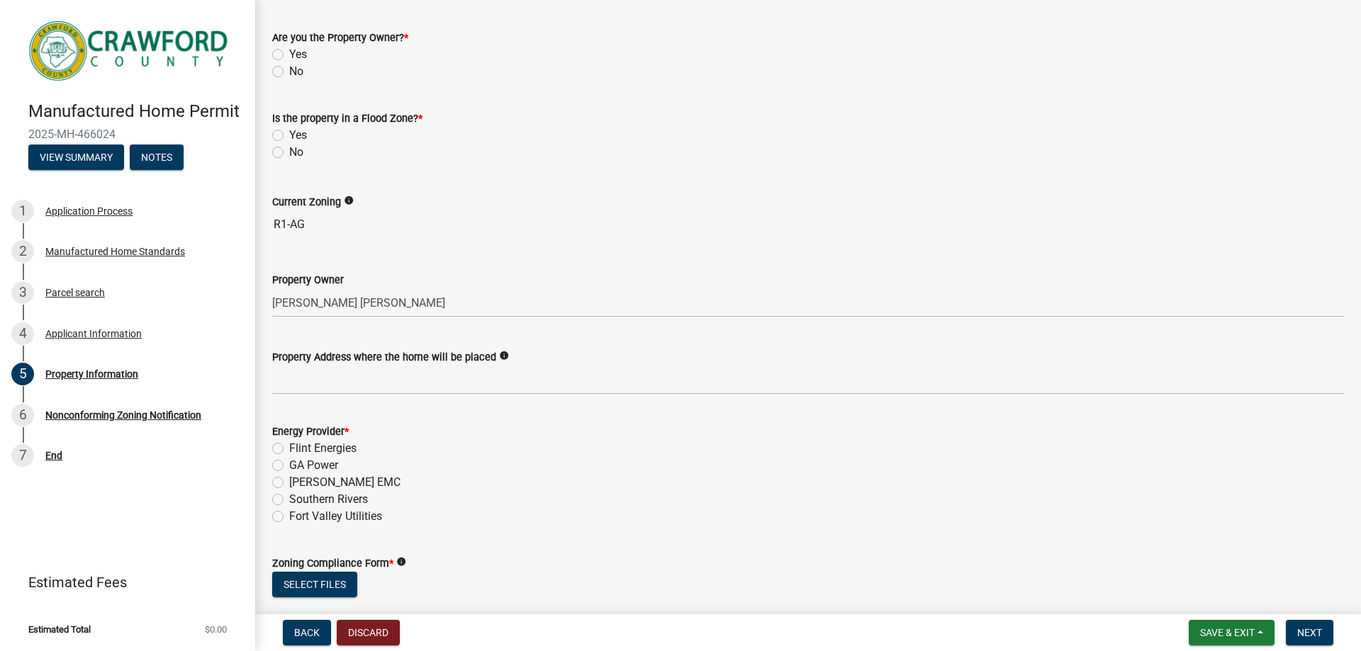
scroll to position [156, 0]
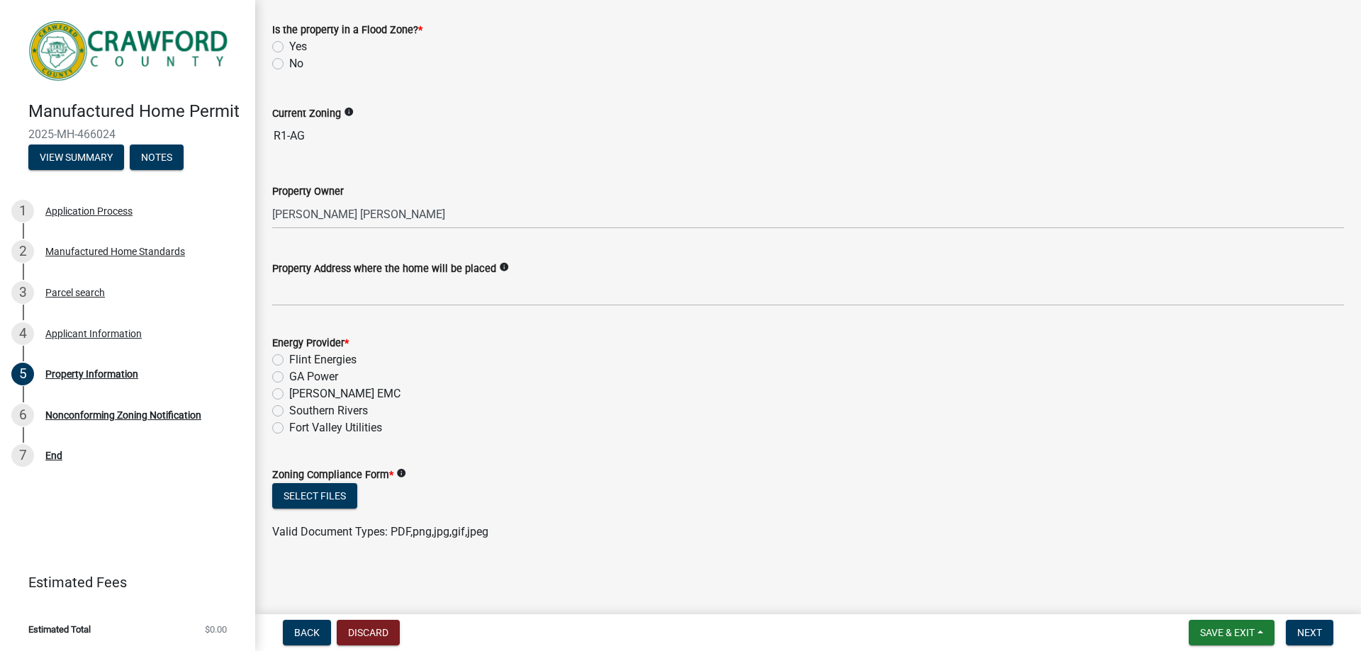
drag, startPoint x: 272, startPoint y: 471, endPoint x: 383, endPoint y: 477, distance: 110.7
click at [383, 477] on label "Zoning Compliance Form *" at bounding box center [332, 476] width 121 height 10
copy label "Zoning Compliance Form"
click at [750, 67] on div "No" at bounding box center [807, 63] width 1071 height 17
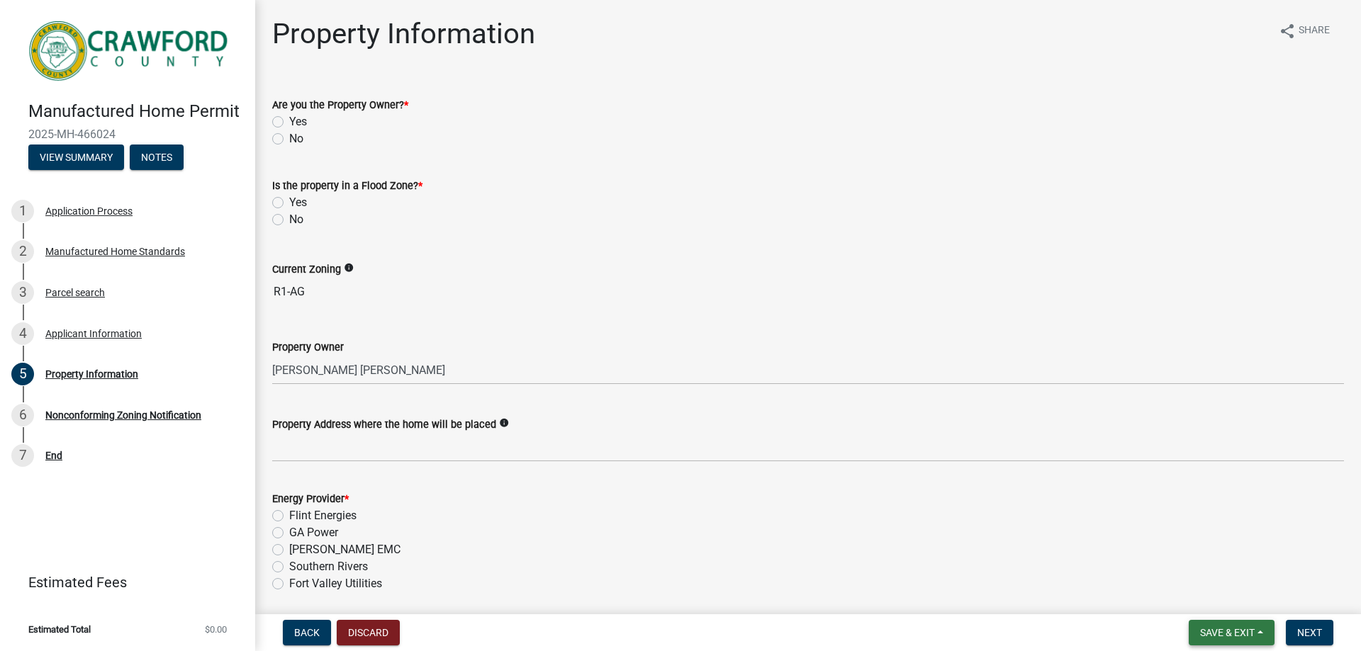
click at [1213, 624] on button "Save & Exit" at bounding box center [1231, 633] width 86 height 26
click at [1188, 560] on button "Save" at bounding box center [1217, 562] width 113 height 34
click at [1262, 634] on button "Save & Exit" at bounding box center [1231, 633] width 86 height 26
click at [1220, 595] on button "Save & Exit" at bounding box center [1217, 596] width 113 height 34
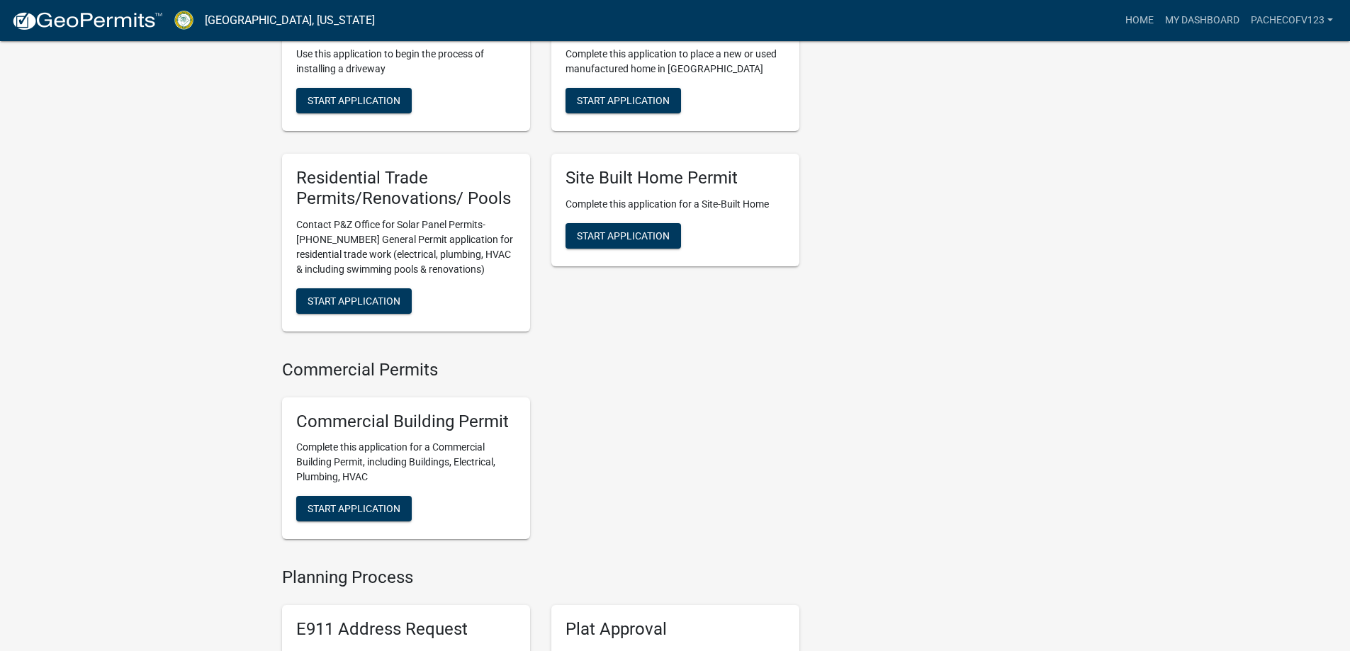
scroll to position [780, 0]
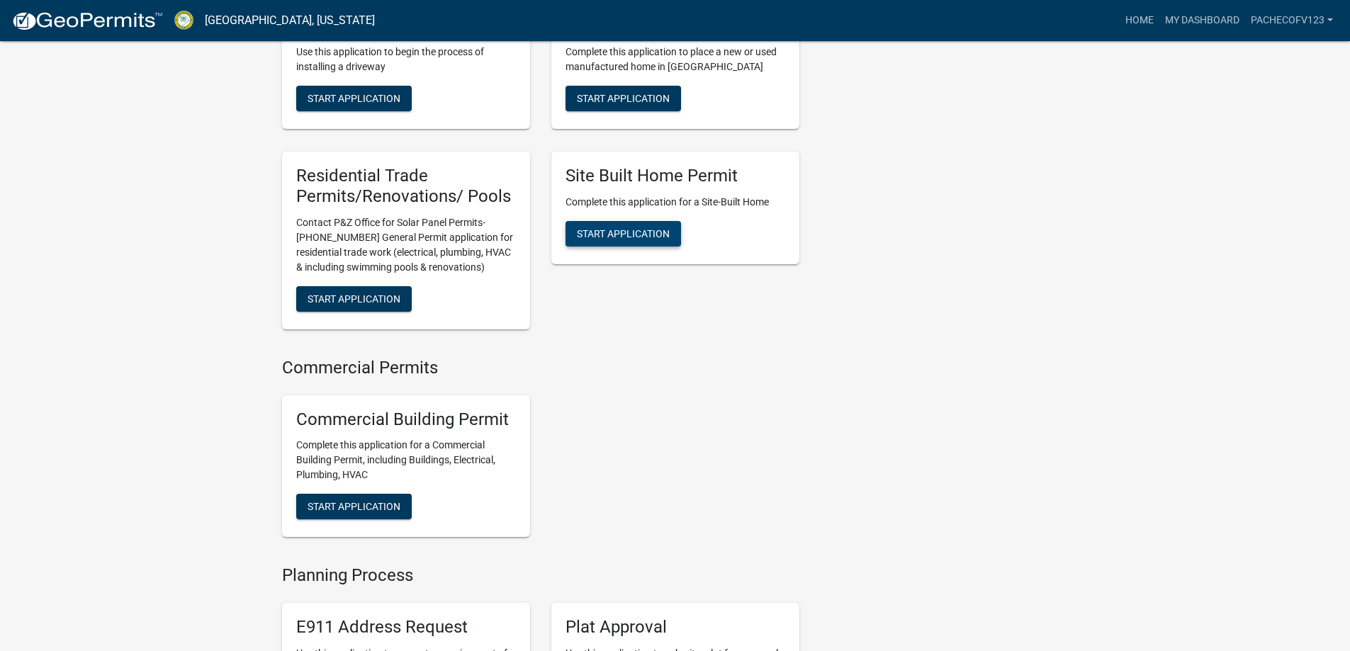
click at [671, 247] on button "Start Application" at bounding box center [624, 234] width 116 height 26
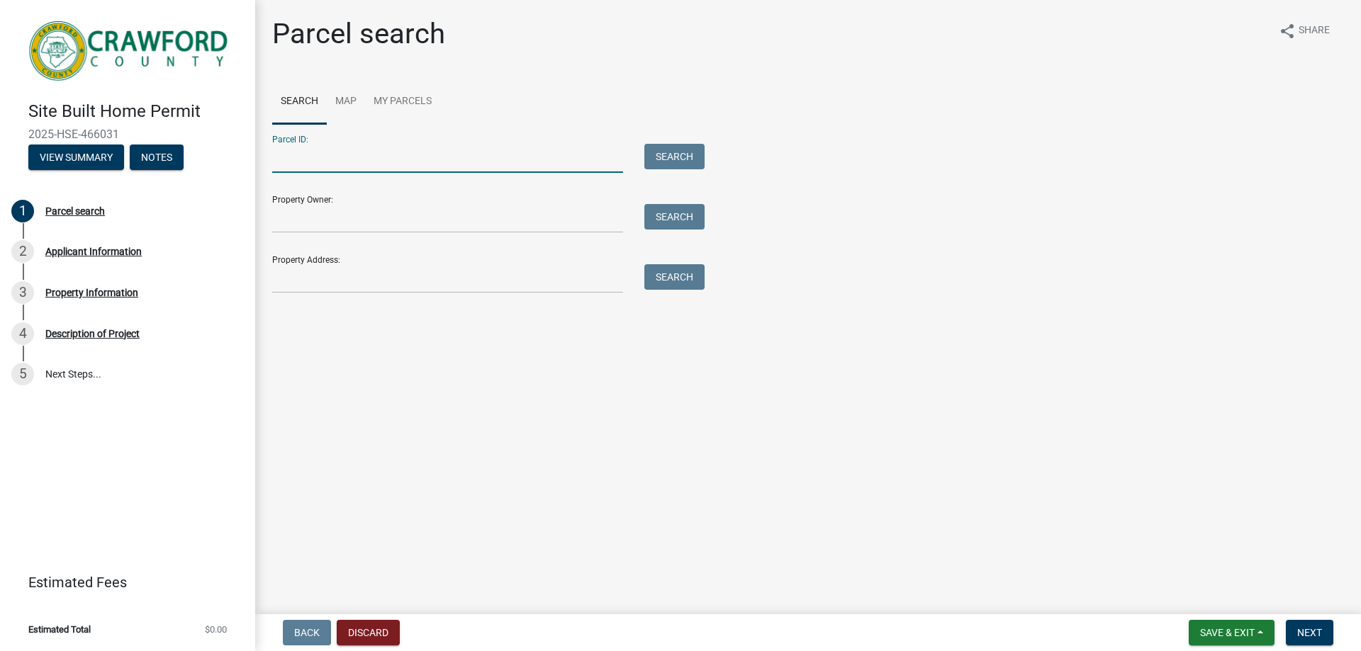
click at [384, 158] on input "Parcel ID:" at bounding box center [447, 158] width 351 height 29
type input "C104051G"
click at [692, 164] on button "Search" at bounding box center [674, 157] width 60 height 26
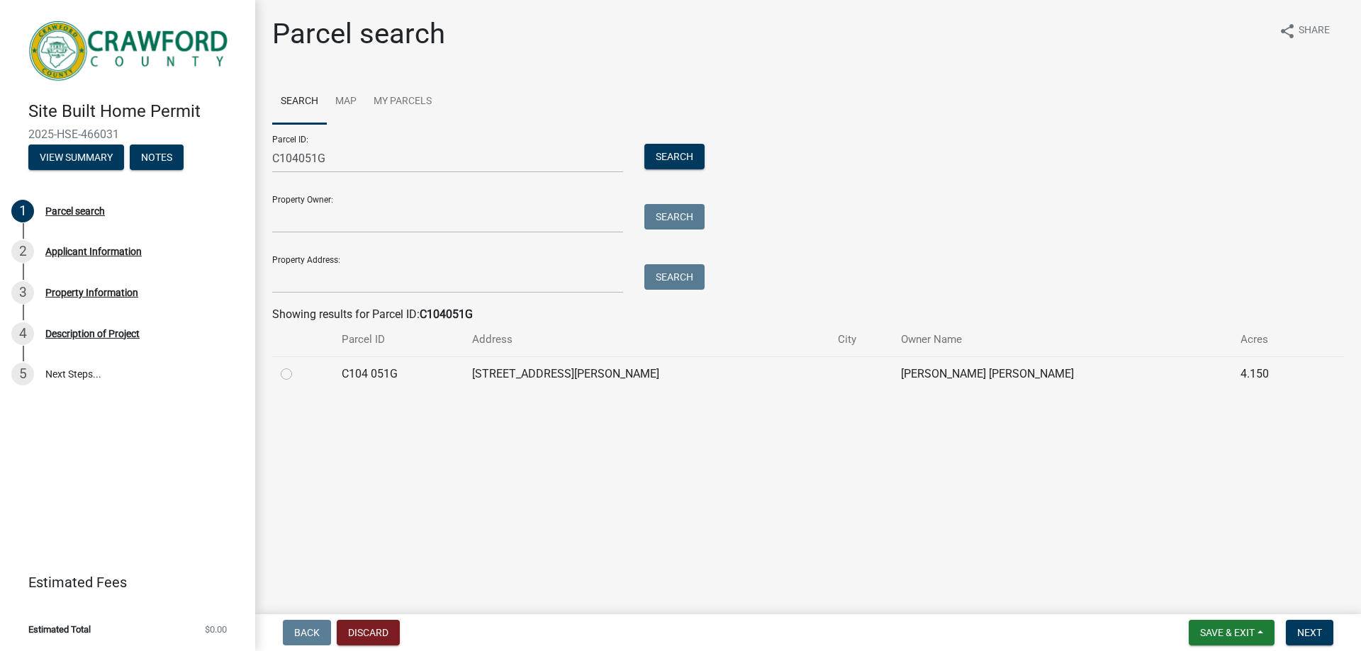
click at [298, 366] on label at bounding box center [298, 366] width 0 height 0
click at [298, 373] on 051G "radio" at bounding box center [302, 370] width 9 height 9
radio 051G "true"
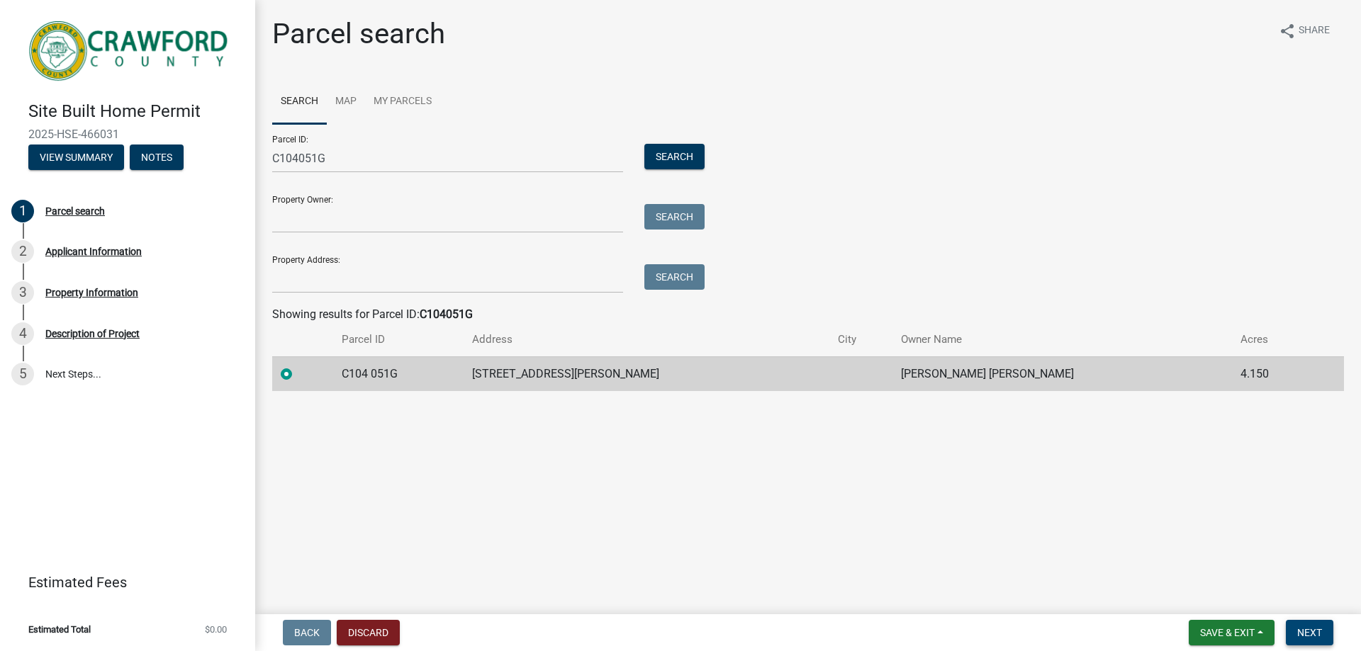
click at [1303, 624] on button "Next" at bounding box center [1309, 633] width 47 height 26
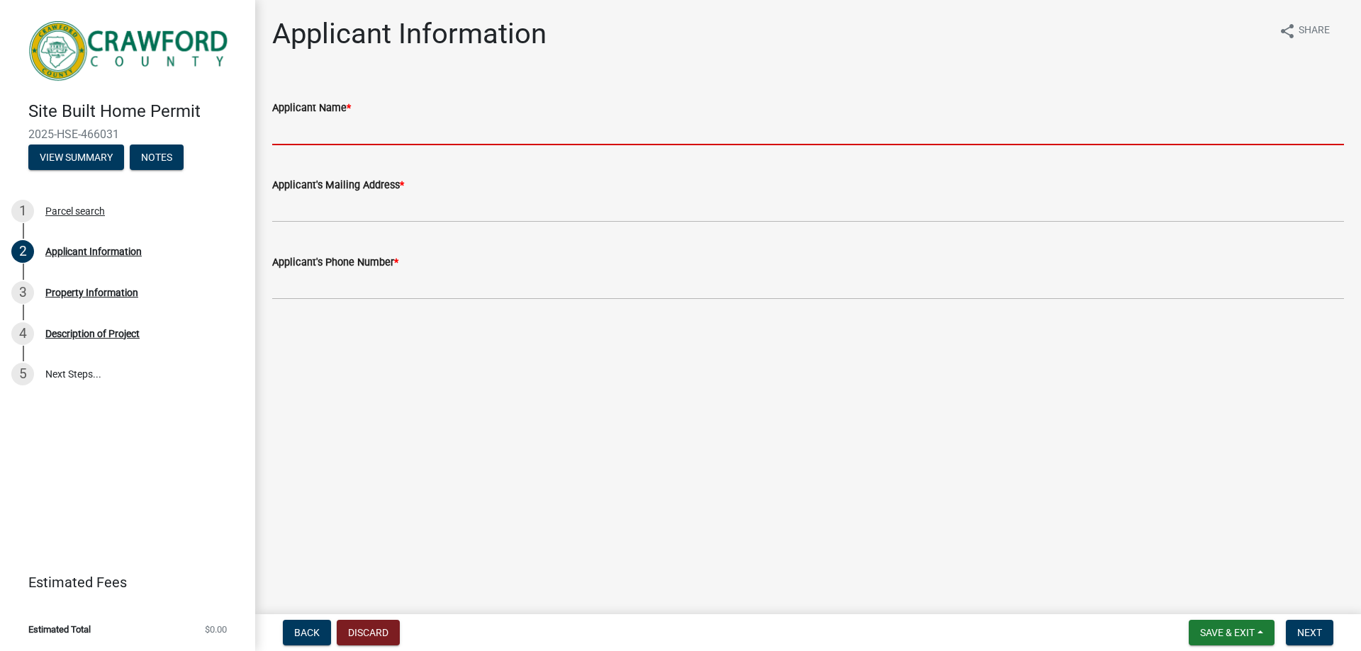
click at [444, 130] on input "Applicant Name *" at bounding box center [807, 130] width 1071 height 29
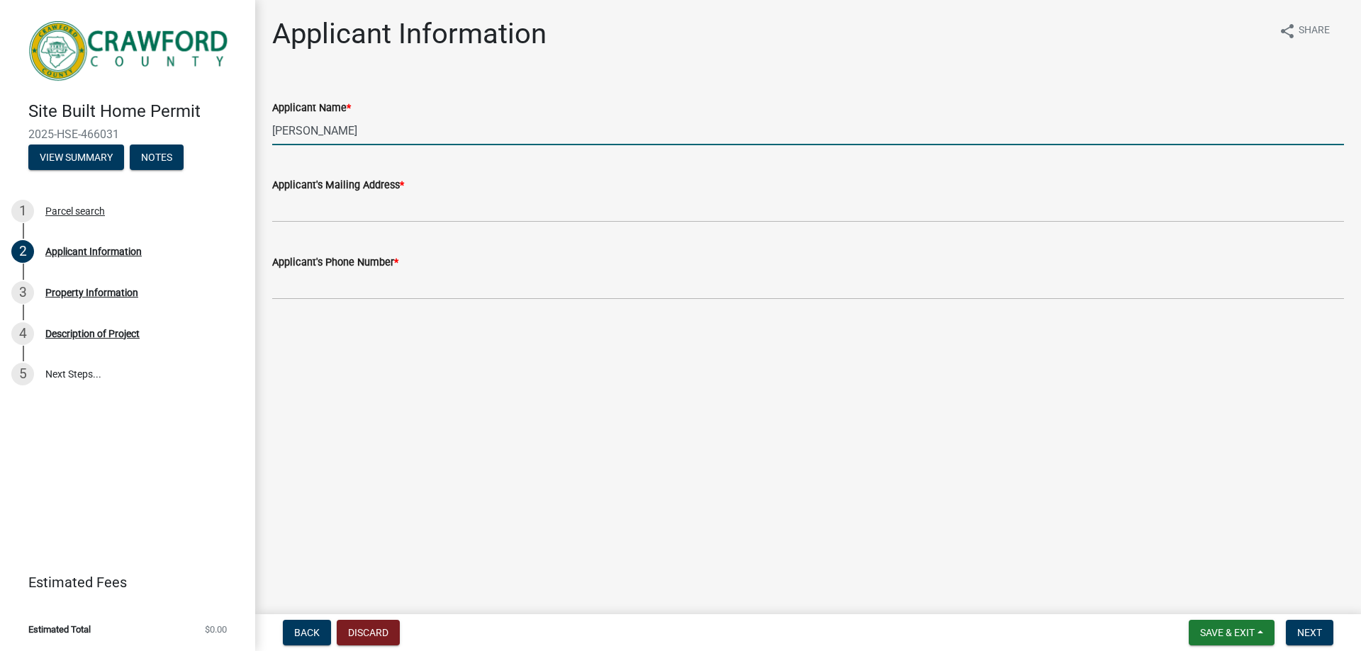
type input "Dioselina Hernandez-Garcia"
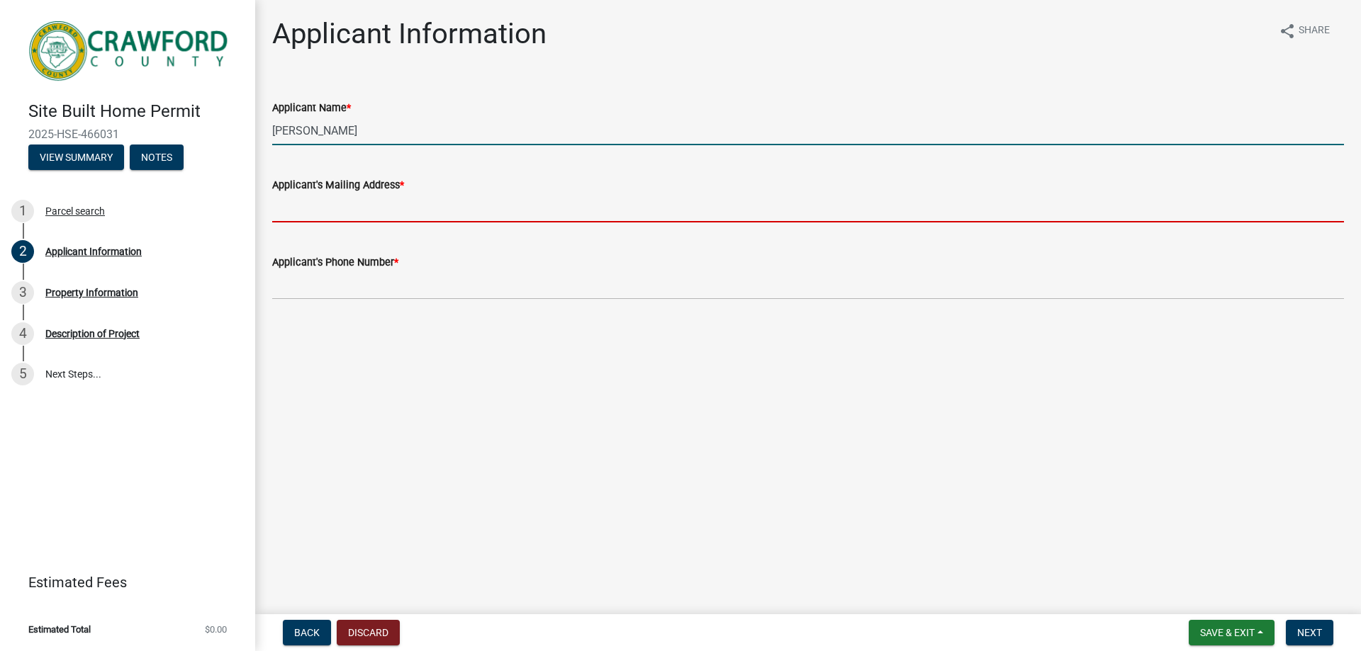
click at [446, 220] on input "Applicant's Mailing Address *" at bounding box center [807, 207] width 1071 height 29
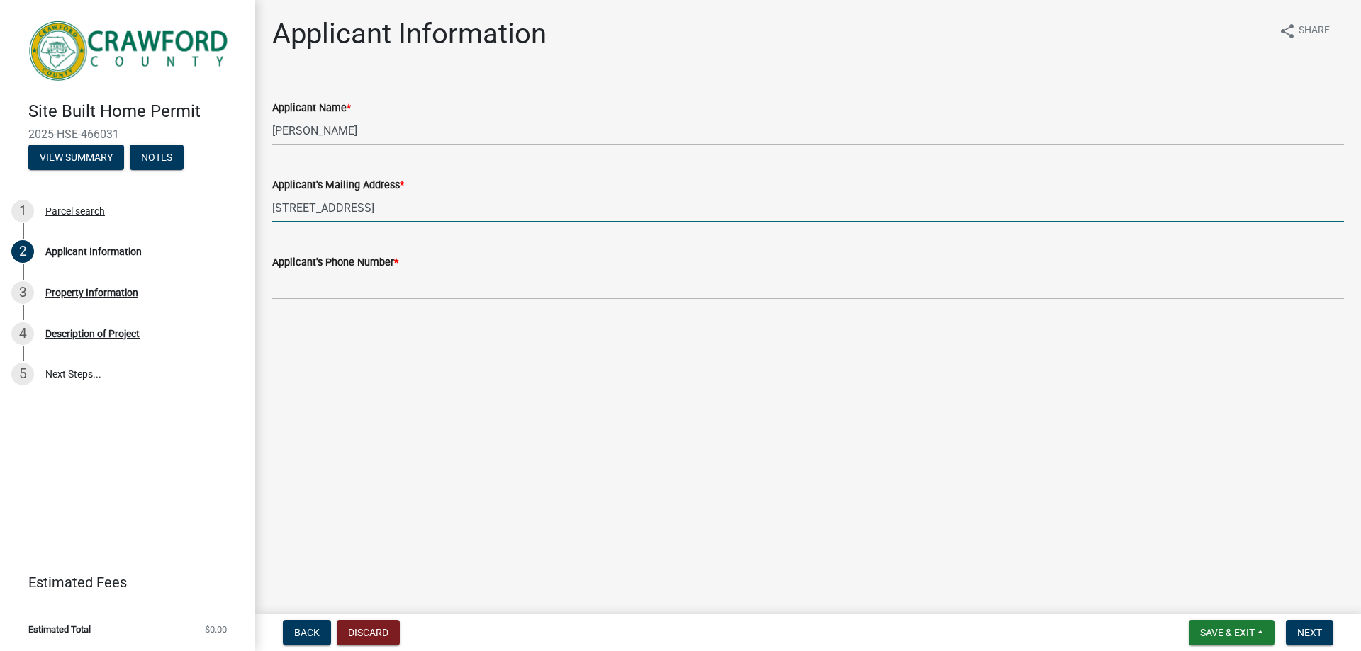
type input "1505 Knoxville Street"
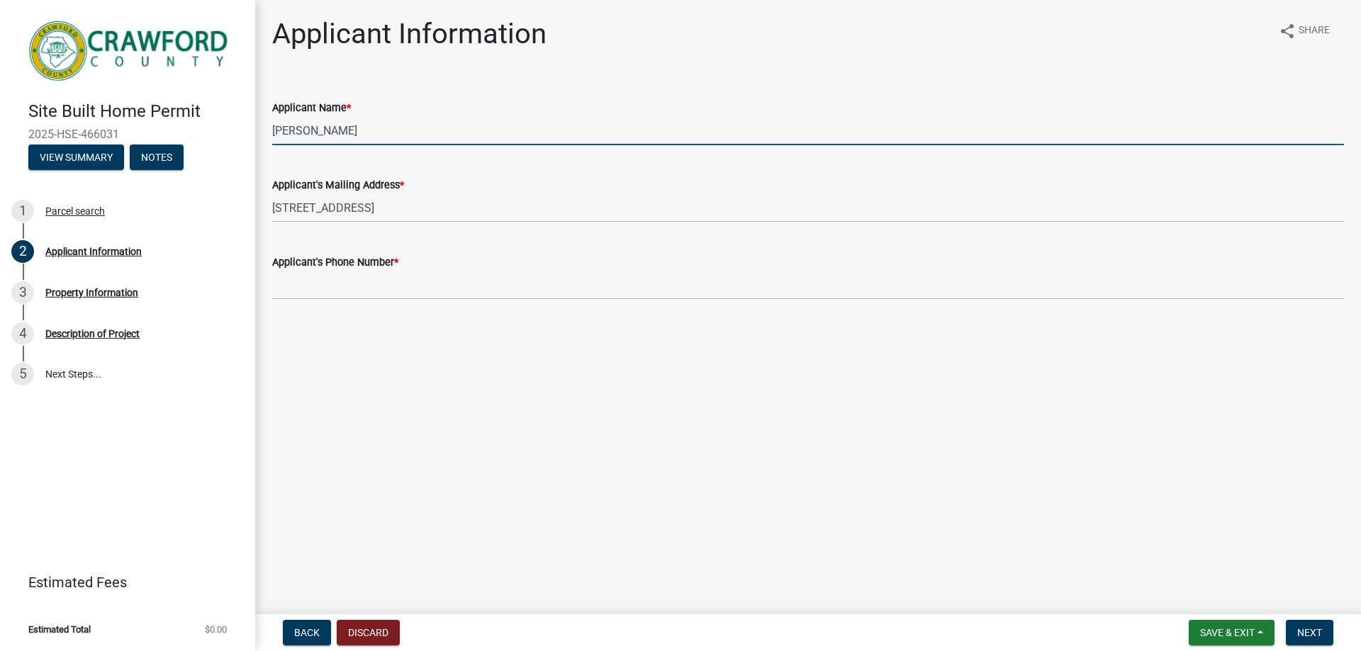
drag, startPoint x: 410, startPoint y: 127, endPoint x: 230, endPoint y: 120, distance: 180.8
click at [236, 120] on div "Site Built Home Permit 2025-HSE-466031 View Summary Notes 1 Parcel search 2 App…" at bounding box center [680, 325] width 1361 height 651
type input "Roberto Pacheco"
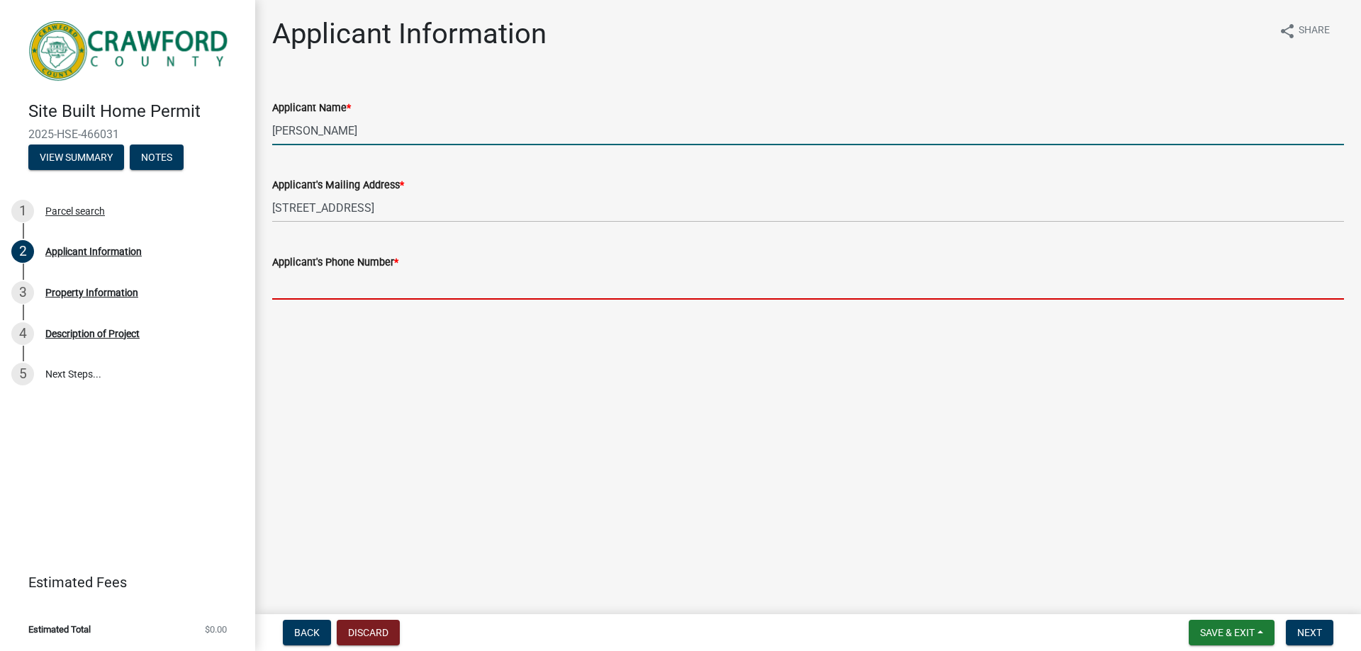
click at [363, 288] on input "Applicant's Phone Number *" at bounding box center [807, 285] width 1071 height 29
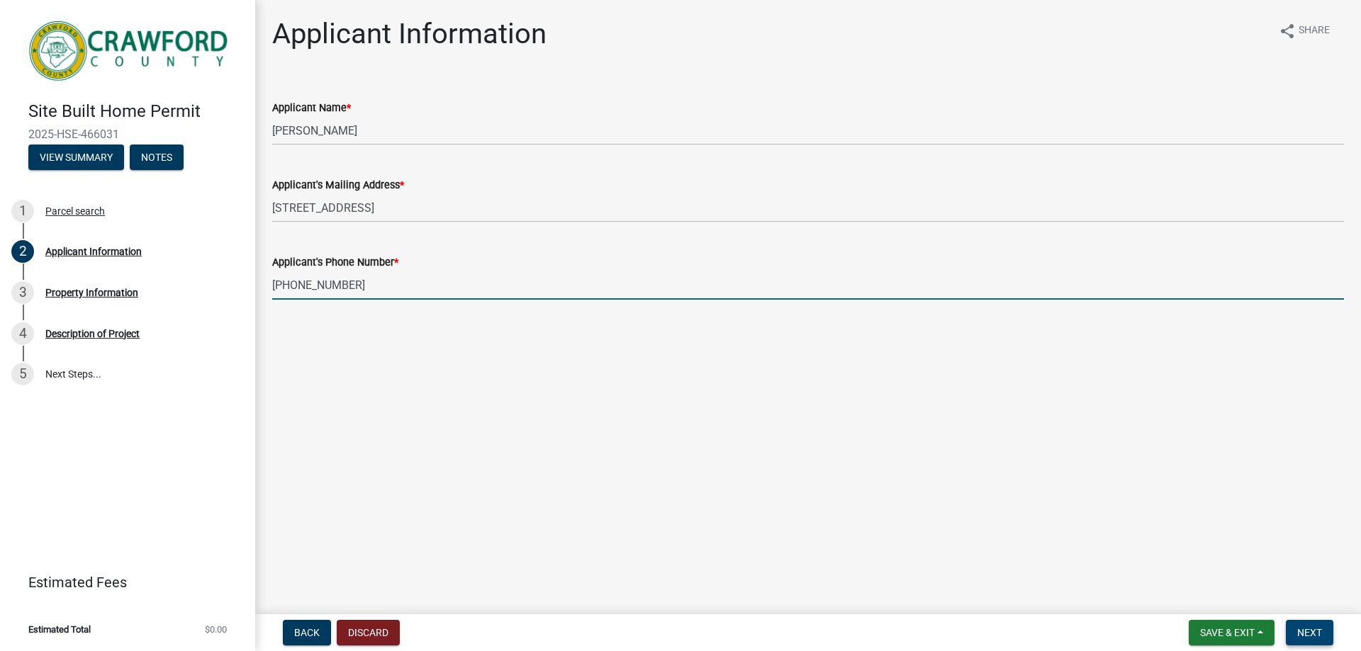
type input "478-973-6800"
click at [1324, 635] on button "Next" at bounding box center [1309, 633] width 47 height 26
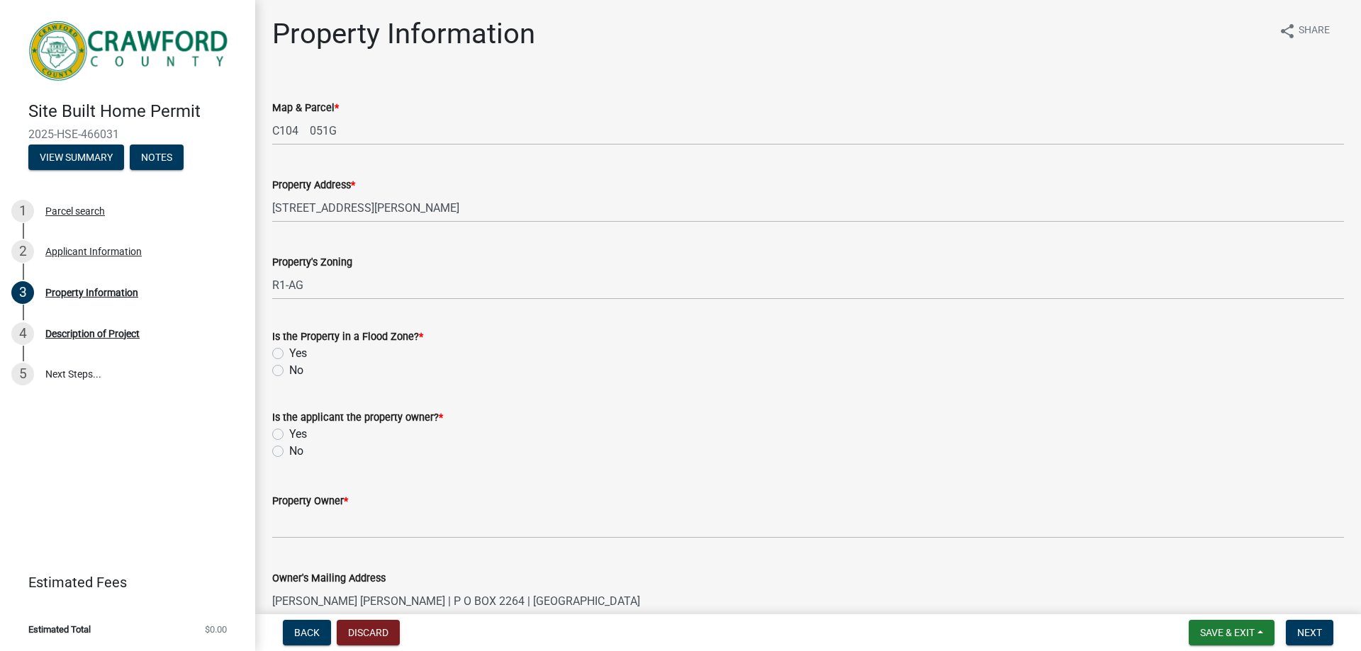
click at [289, 370] on label "No" at bounding box center [296, 370] width 14 height 17
click at [289, 370] on input "No" at bounding box center [293, 366] width 9 height 9
radio input "true"
click at [289, 449] on label "No" at bounding box center [296, 451] width 14 height 17
click at [289, 449] on input "No" at bounding box center [293, 447] width 9 height 9
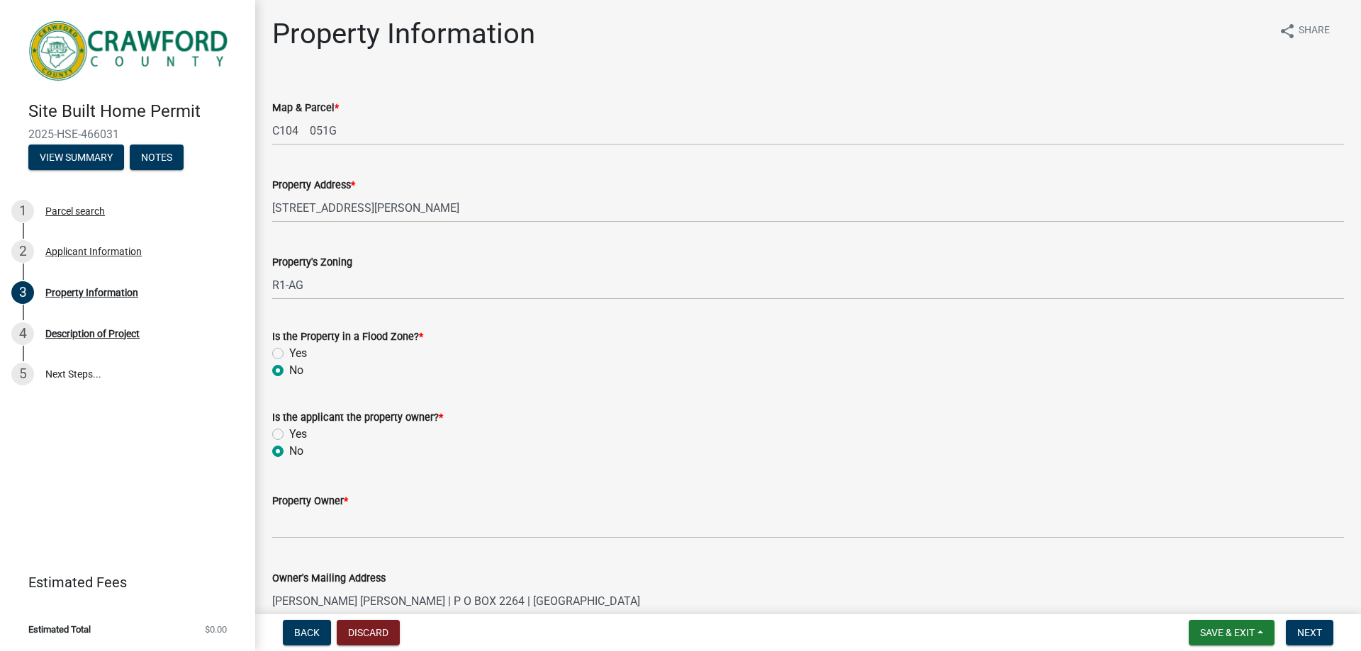
radio input "true"
click at [289, 437] on label "Yes" at bounding box center [298, 434] width 18 height 17
click at [289, 435] on input "Yes" at bounding box center [293, 430] width 9 height 9
radio input "true"
click at [289, 454] on label "No" at bounding box center [296, 451] width 14 height 17
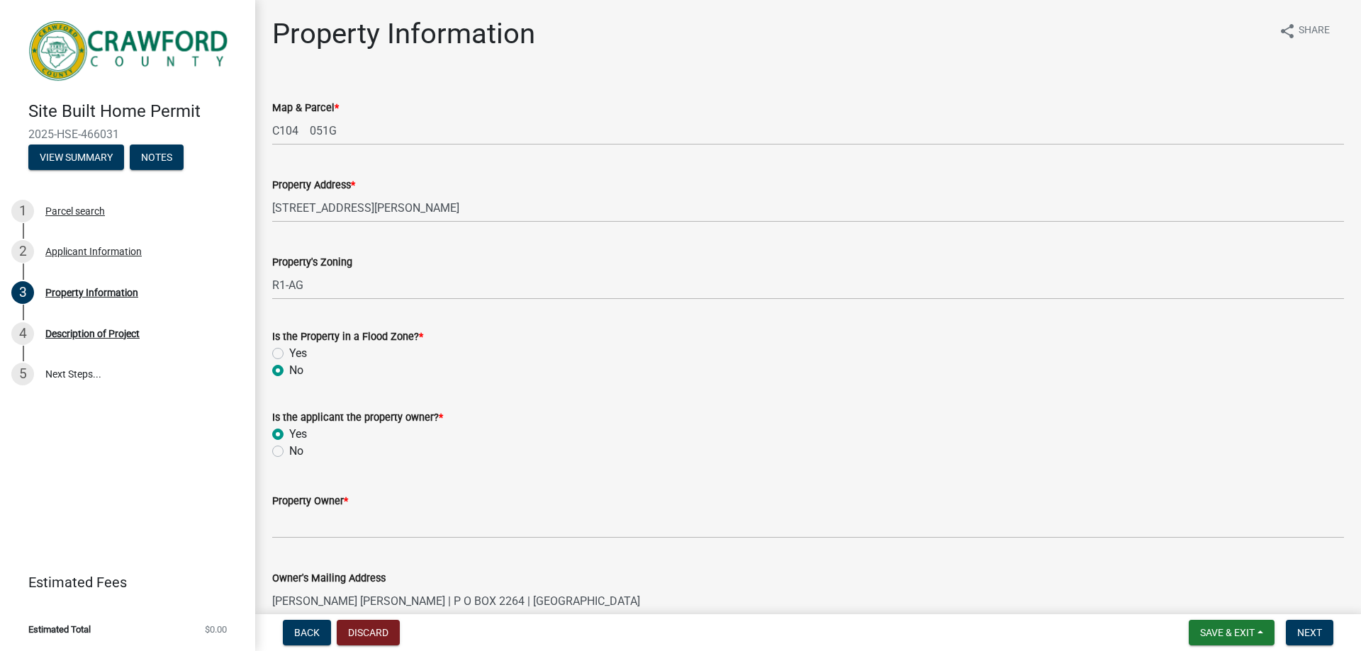
click at [289, 452] on input "No" at bounding box center [293, 447] width 9 height 9
radio input "true"
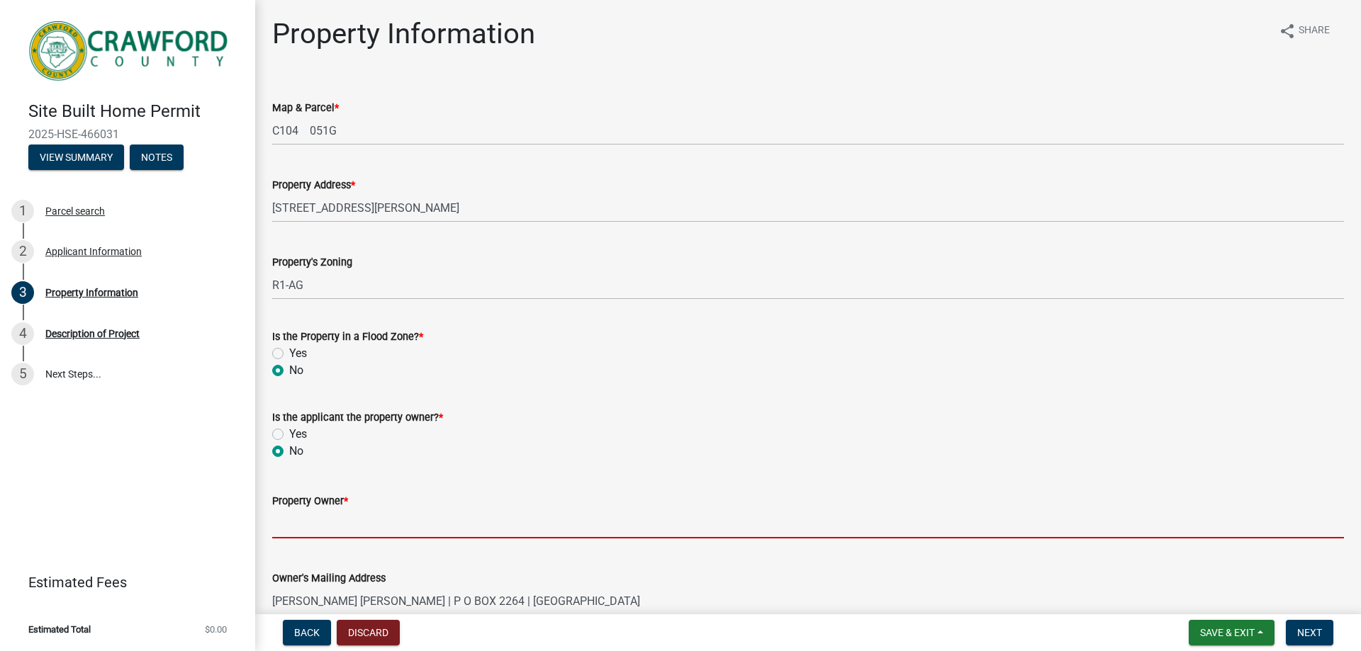
click at [310, 528] on input "Property Owner *" at bounding box center [807, 524] width 1071 height 29
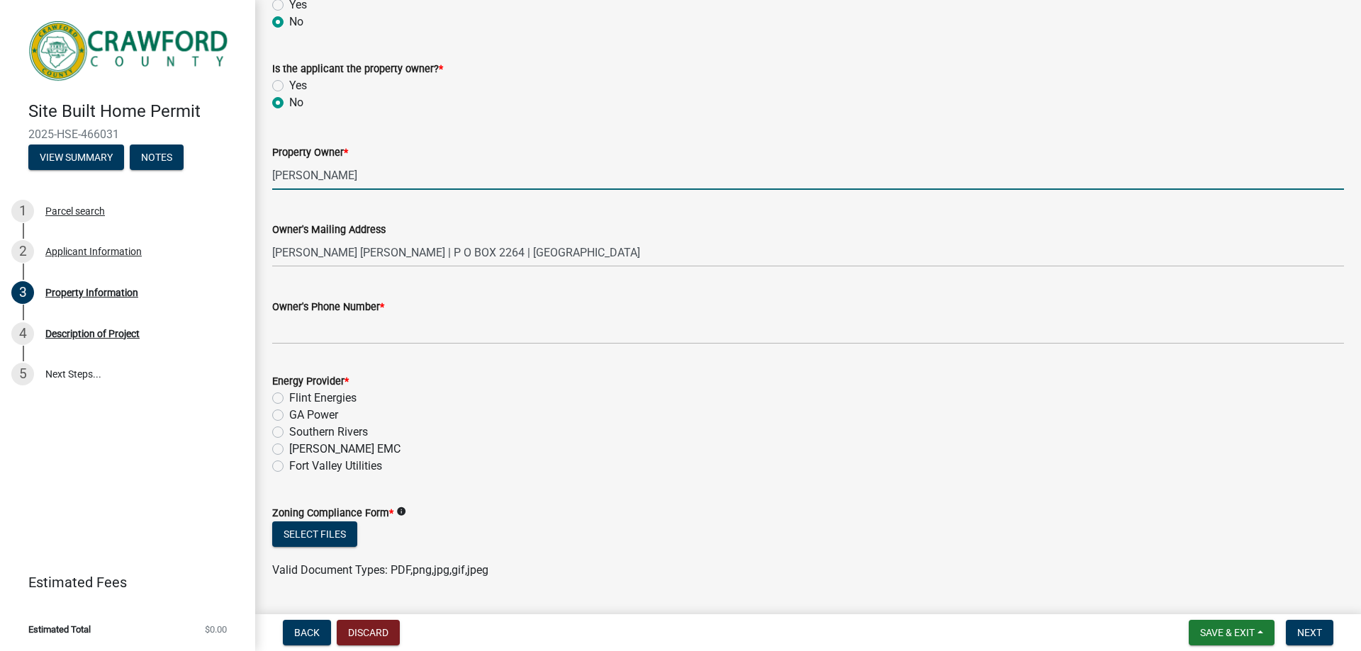
scroll to position [387, 0]
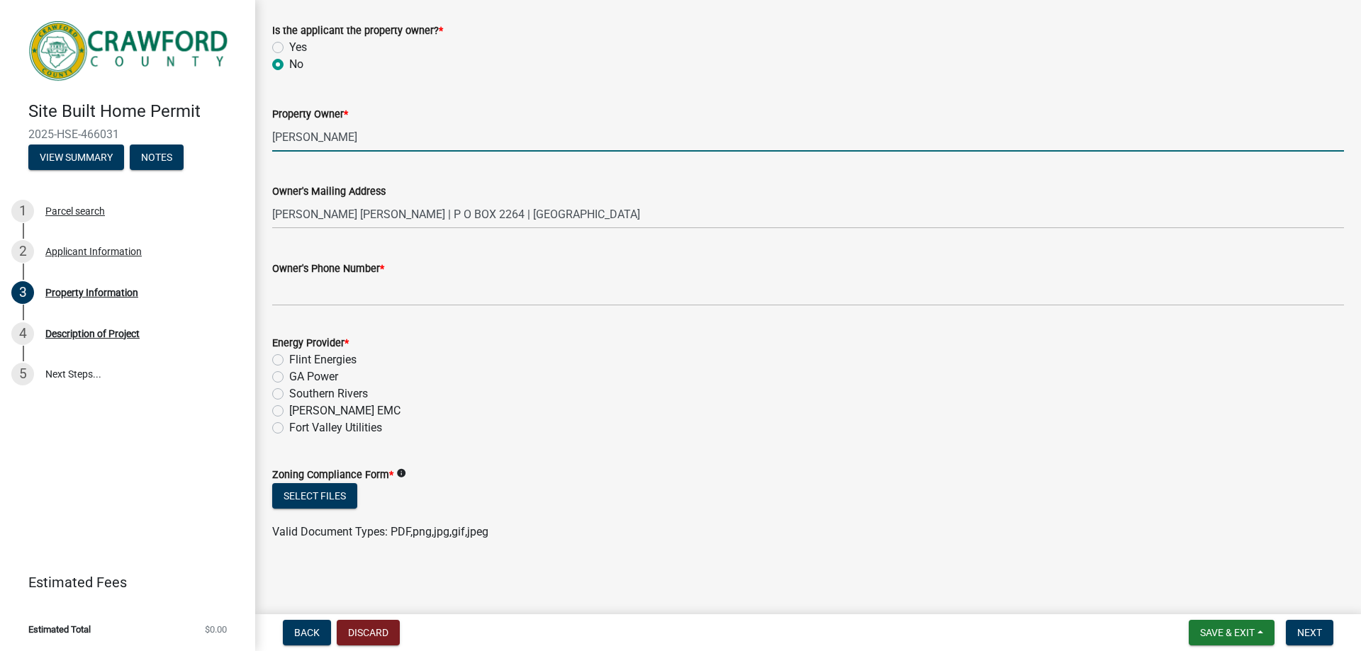
type input "Dioselina Hernandez-Garcia"
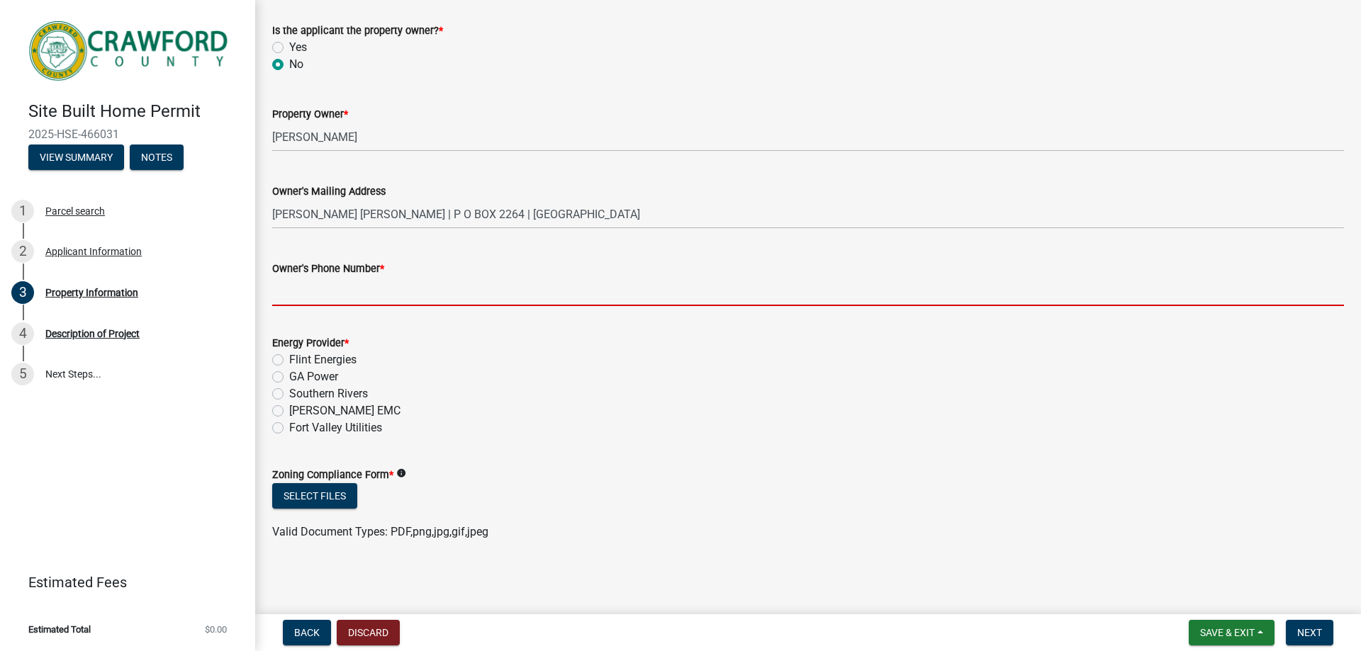
click at [371, 298] on input "Owner's Phone Number *" at bounding box center [807, 291] width 1071 height 29
click at [280, 359] on div "Energy Provider * Flint Energies GA Power Southern Rivers Upson EMC Fort Valley…" at bounding box center [807, 385] width 1071 height 102
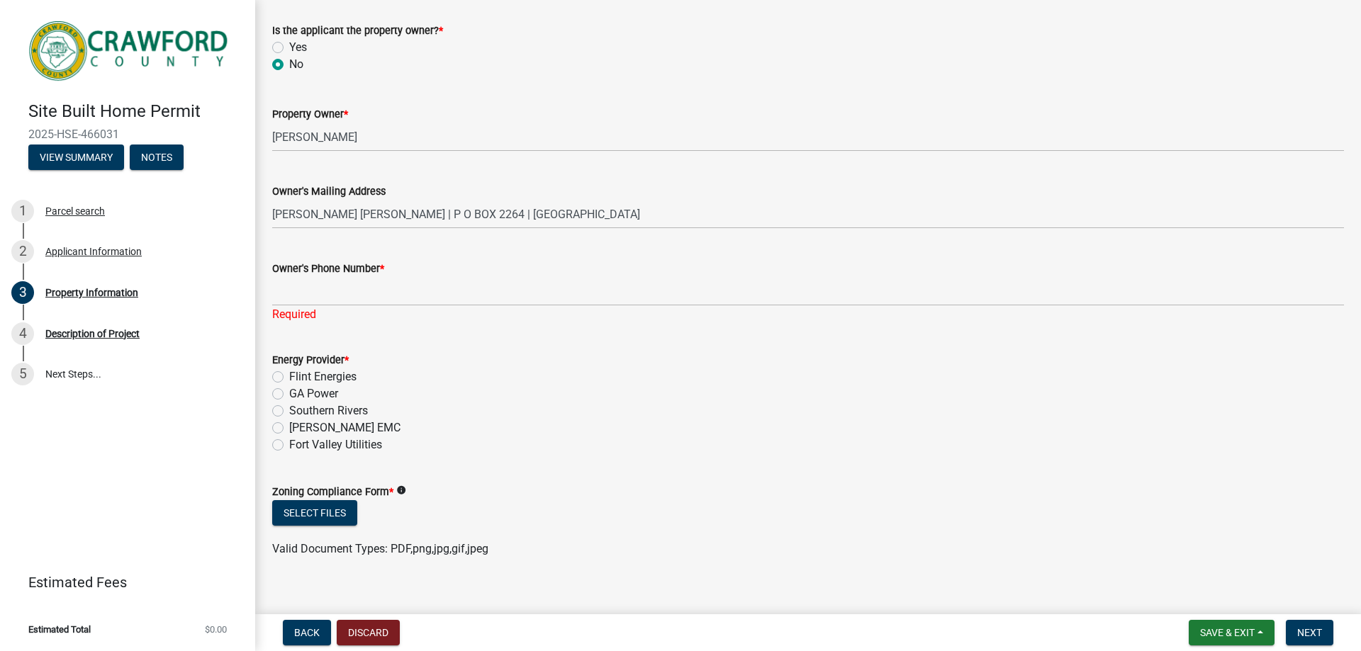
click at [289, 378] on label "Flint Energies" at bounding box center [322, 377] width 67 height 17
click at [289, 378] on input "Flint Energies" at bounding box center [293, 373] width 9 height 9
radio input "true"
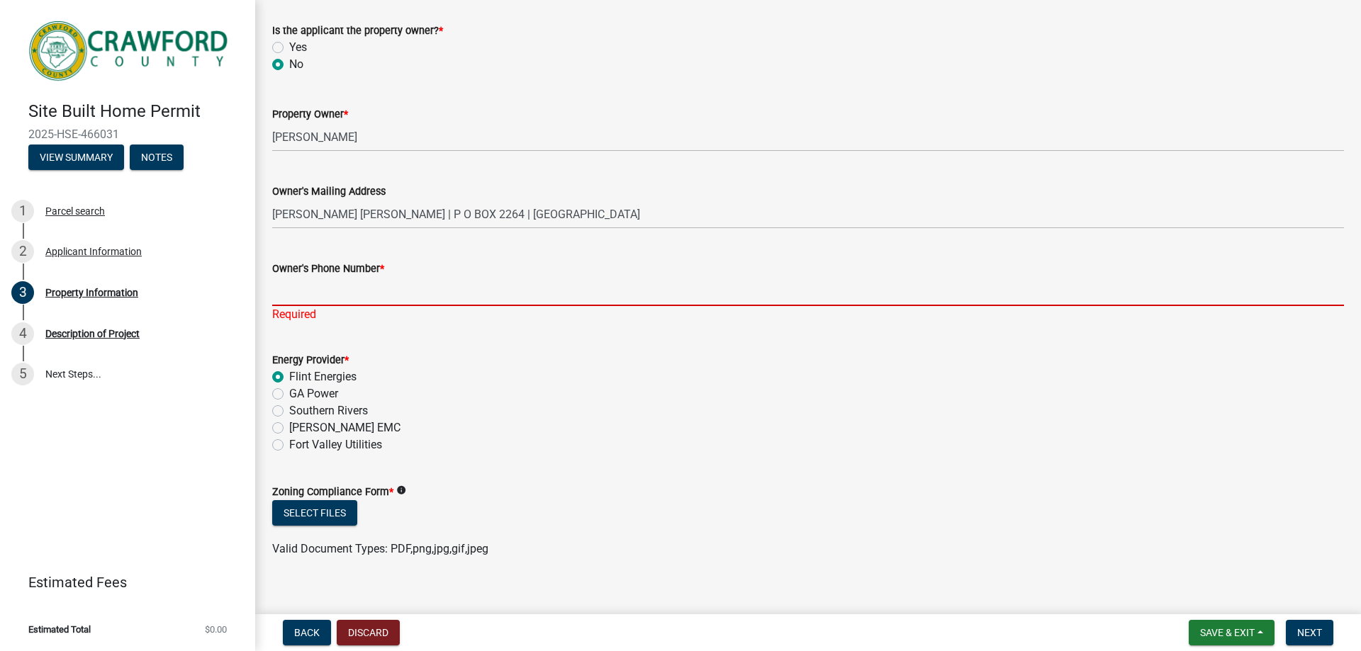
click at [327, 288] on input "Owner's Phone Number *" at bounding box center [807, 291] width 1071 height 29
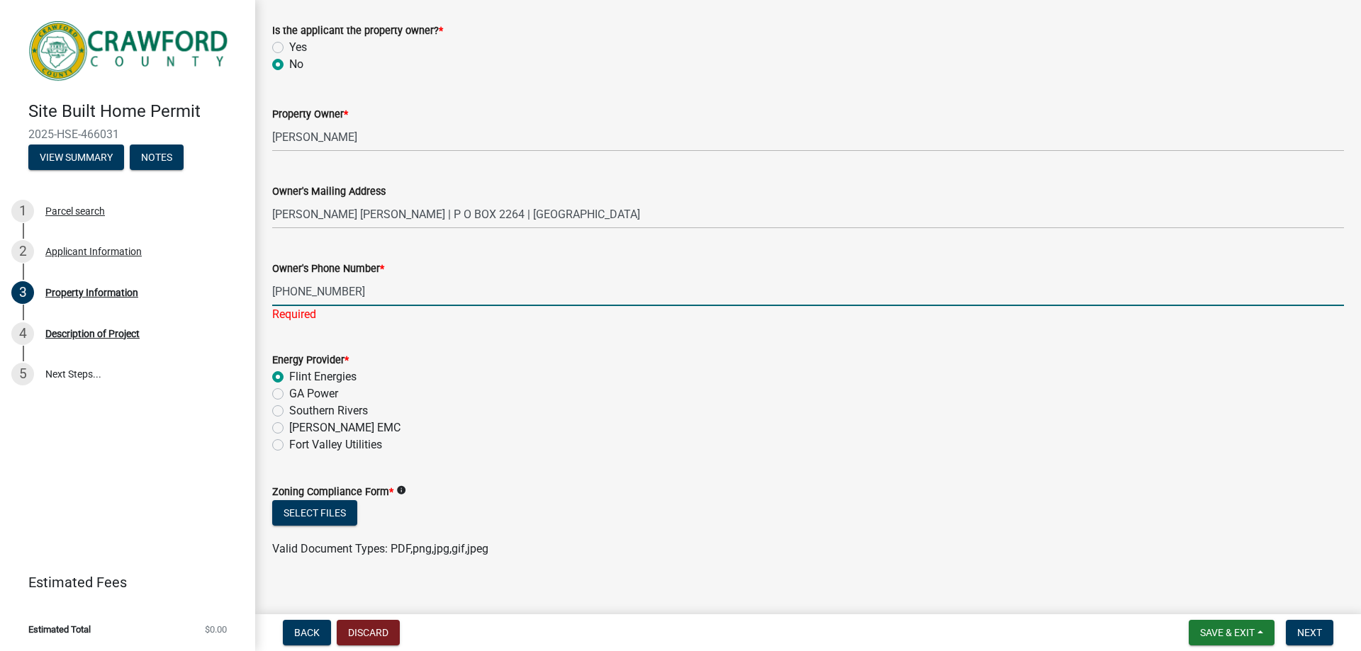
type input "478-973-9770"
click at [449, 463] on wm-data-entity-input-list "Map & Parcel * C104 051G Property Address * 5585 WALTON RD Property's Zoning R1…" at bounding box center [807, 131] width 1071 height 878
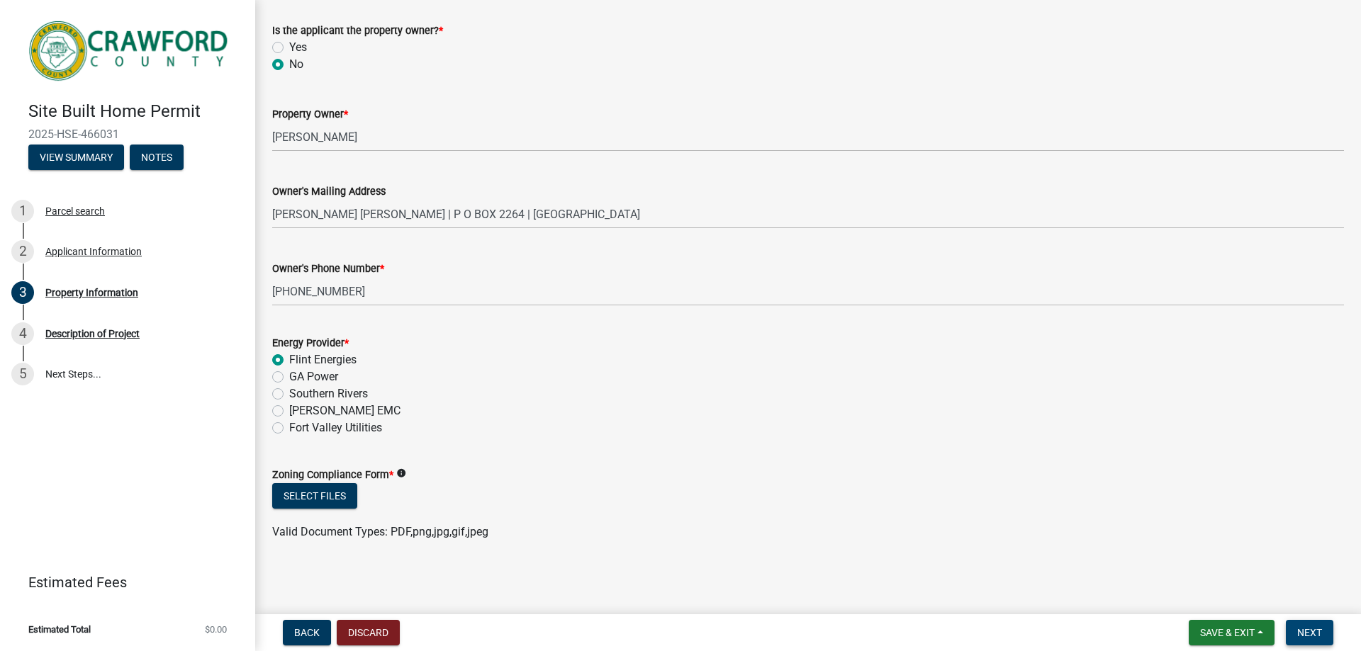
click at [1310, 639] on span "Next" at bounding box center [1309, 632] width 25 height 11
click at [1230, 634] on span "Save & Exit" at bounding box center [1227, 632] width 55 height 11
click at [1215, 596] on button "Save & Exit" at bounding box center [1217, 596] width 113 height 34
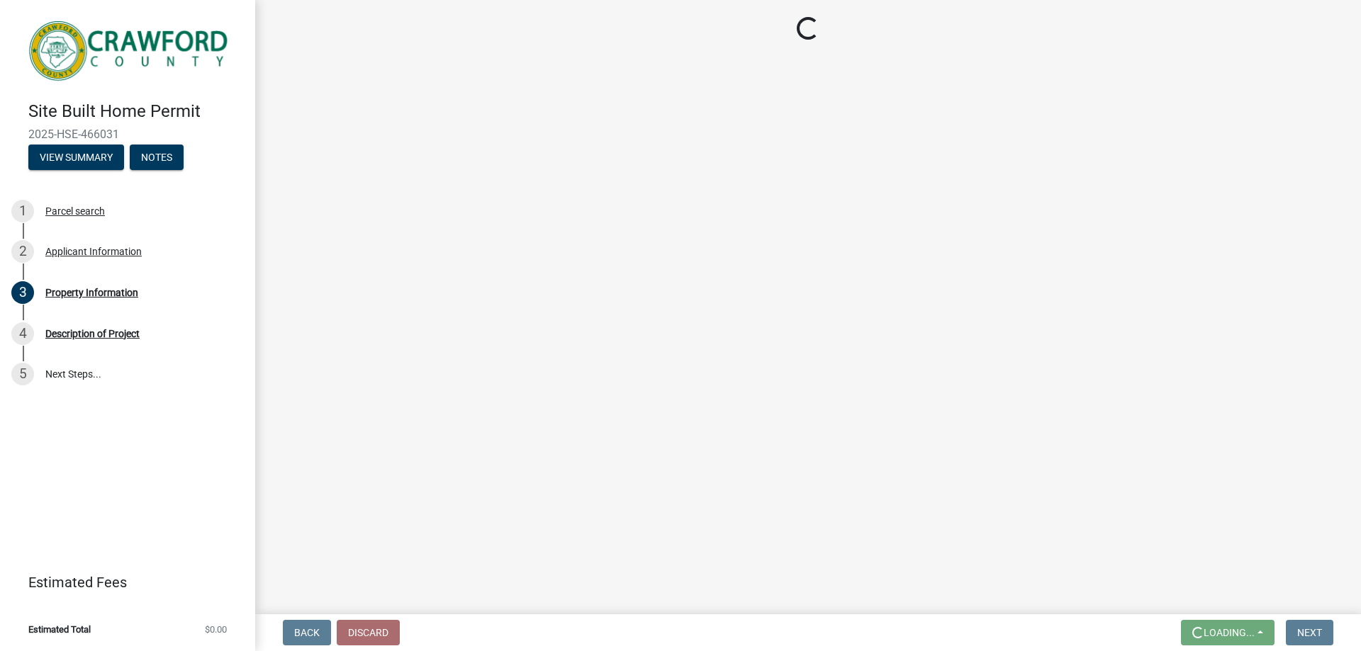
scroll to position [0, 0]
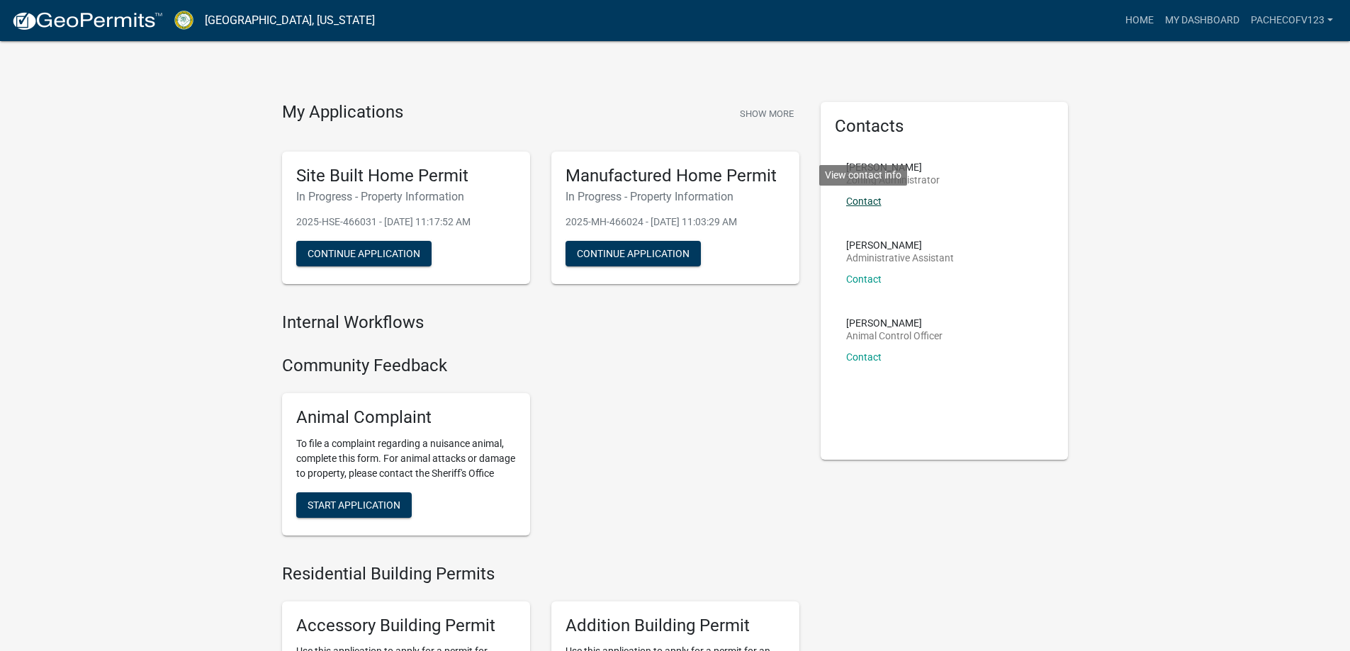
click at [874, 200] on link "Contact" at bounding box center [863, 201] width 35 height 11
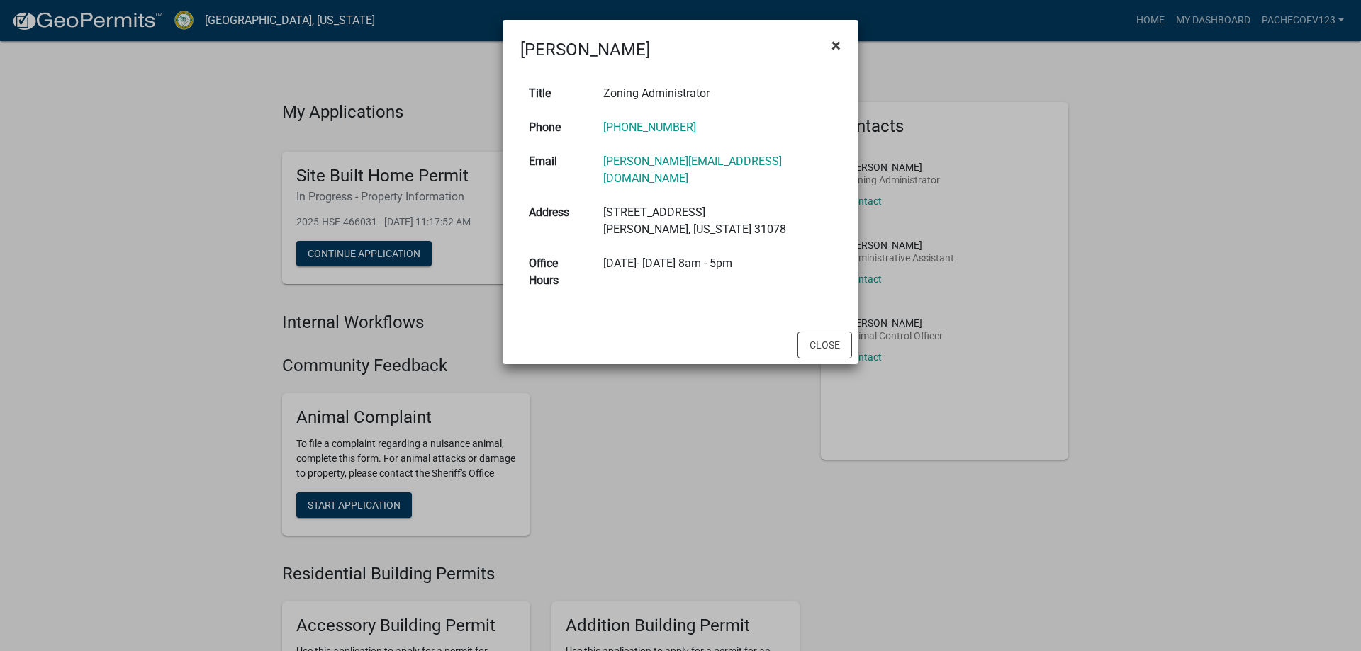
click at [836, 40] on span "×" at bounding box center [835, 45] width 9 height 20
